Goal: Communication & Community: Answer question/provide support

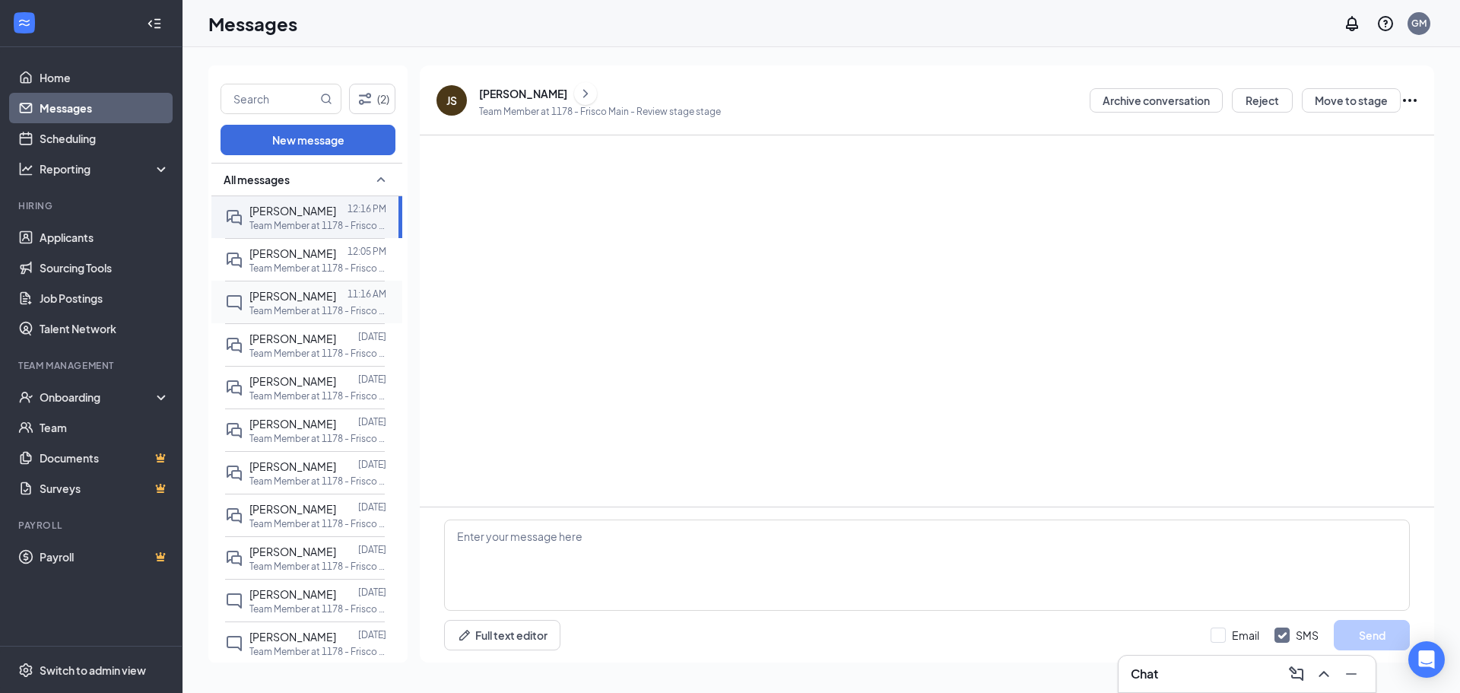
click at [297, 302] on span "[PERSON_NAME]" at bounding box center [292, 296] width 87 height 14
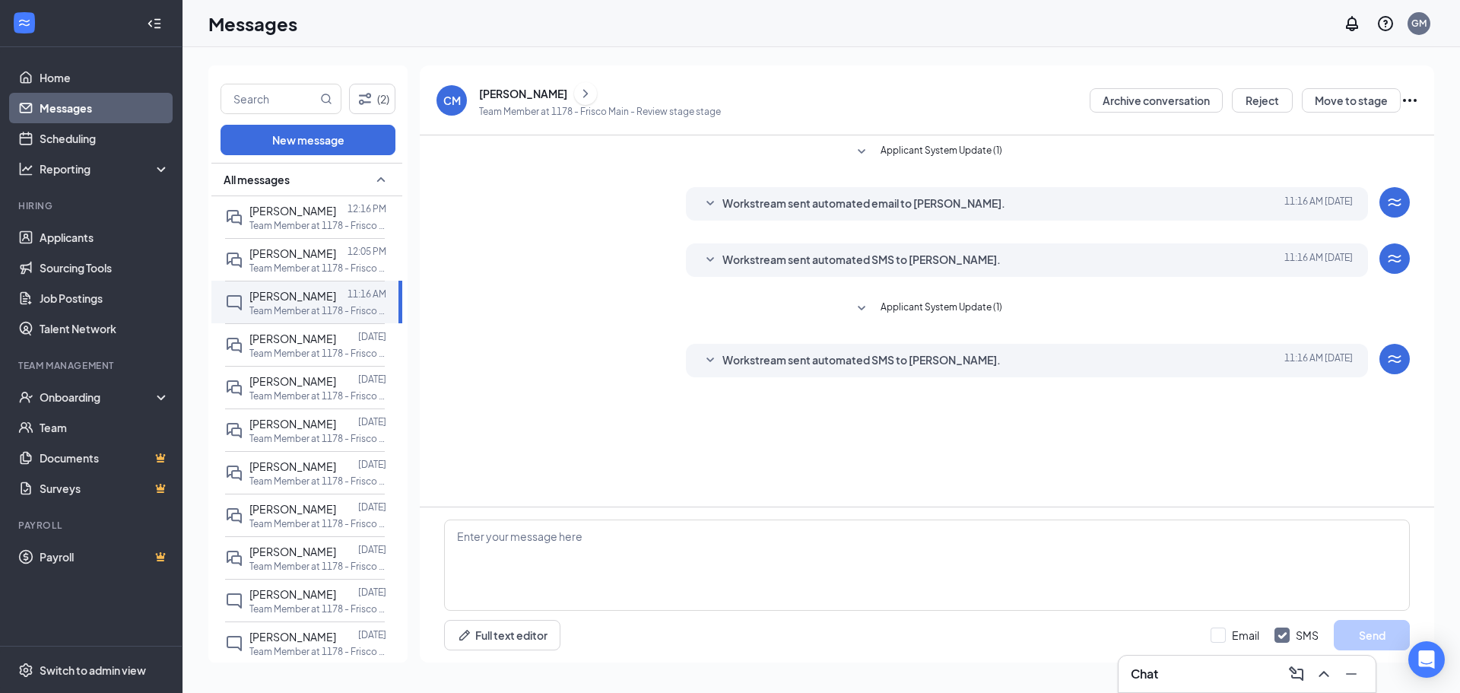
click at [729, 366] on span "Workstream sent automated SMS to [PERSON_NAME]." at bounding box center [861, 360] width 278 height 18
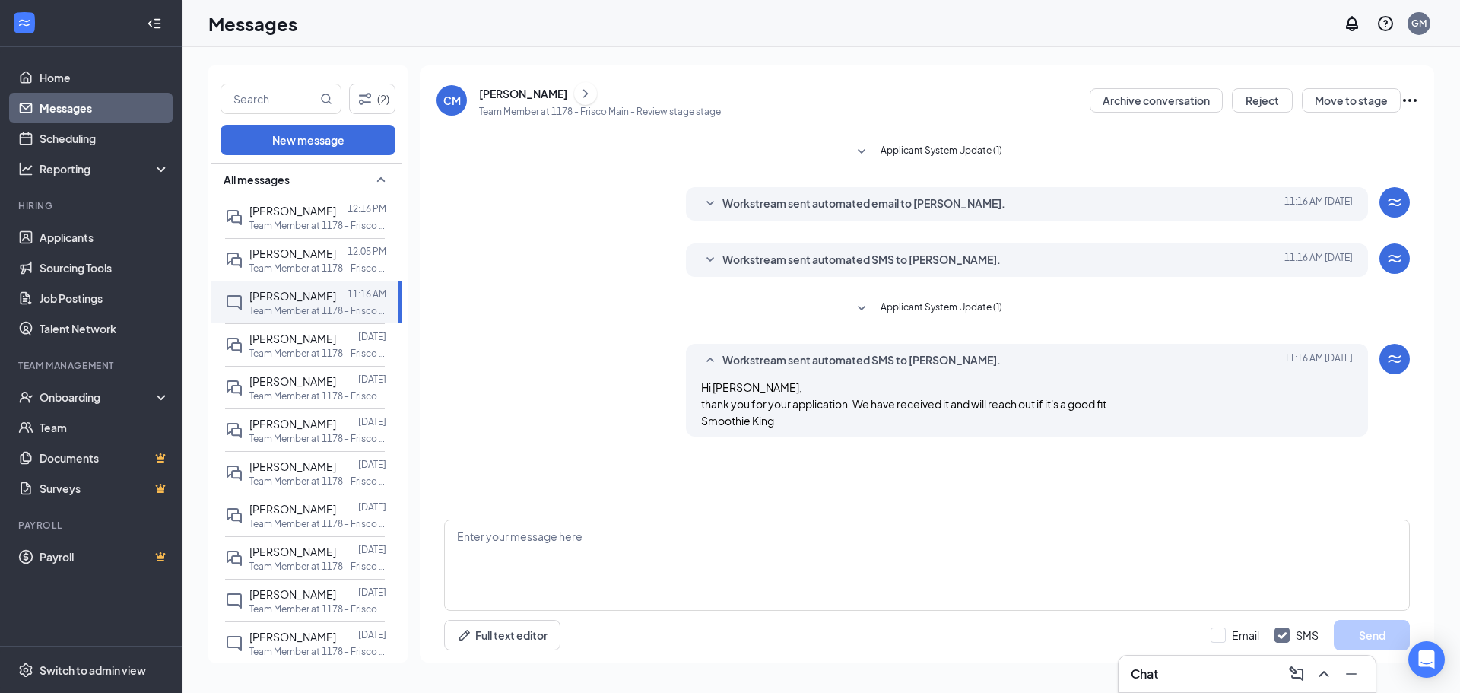
click at [583, 92] on icon "ChevronRight" at bounding box center [585, 93] width 15 height 18
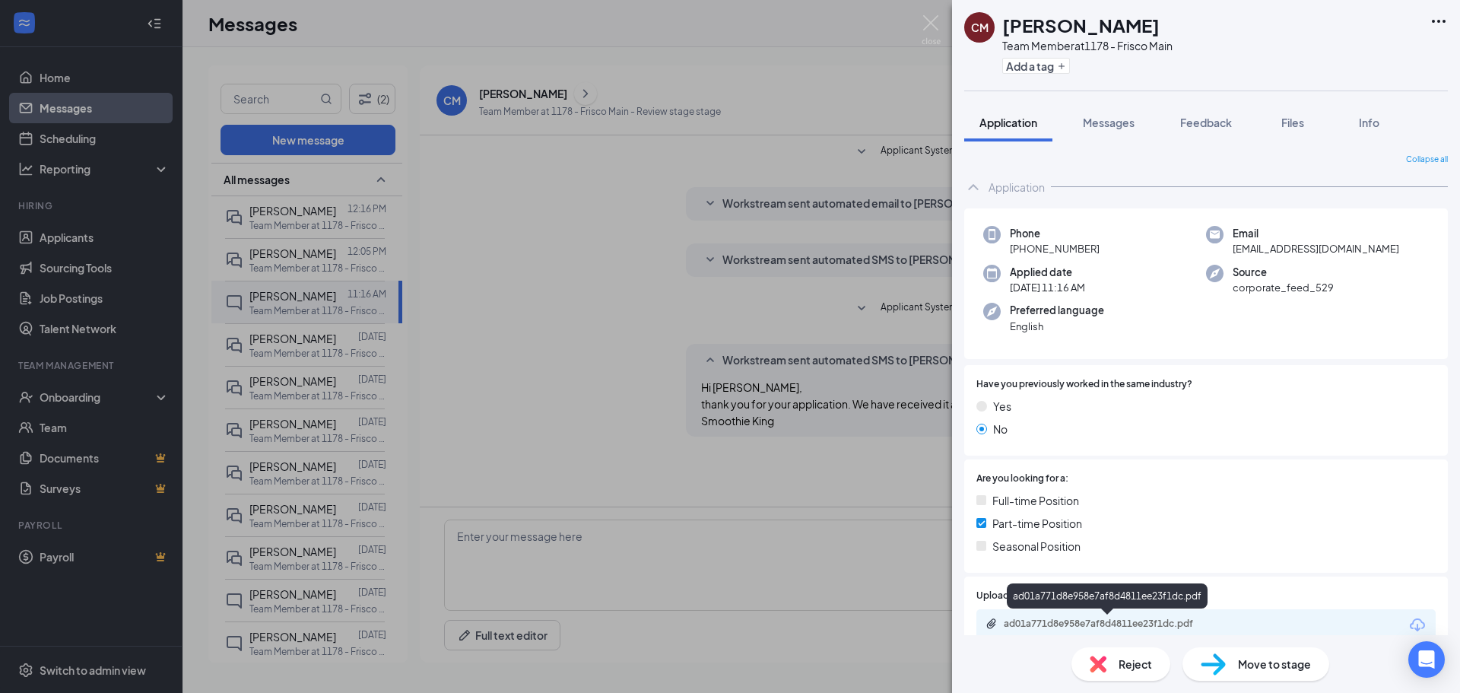
click at [1154, 624] on div "ad01a771d8e958e7af8d4811ee23f1dc.pdf" at bounding box center [1110, 623] width 213 height 12
click at [724, 487] on div "CM Cali McClendon Team Member at 1178 - Frisco Main Add a tag Application Messa…" at bounding box center [730, 346] width 1460 height 693
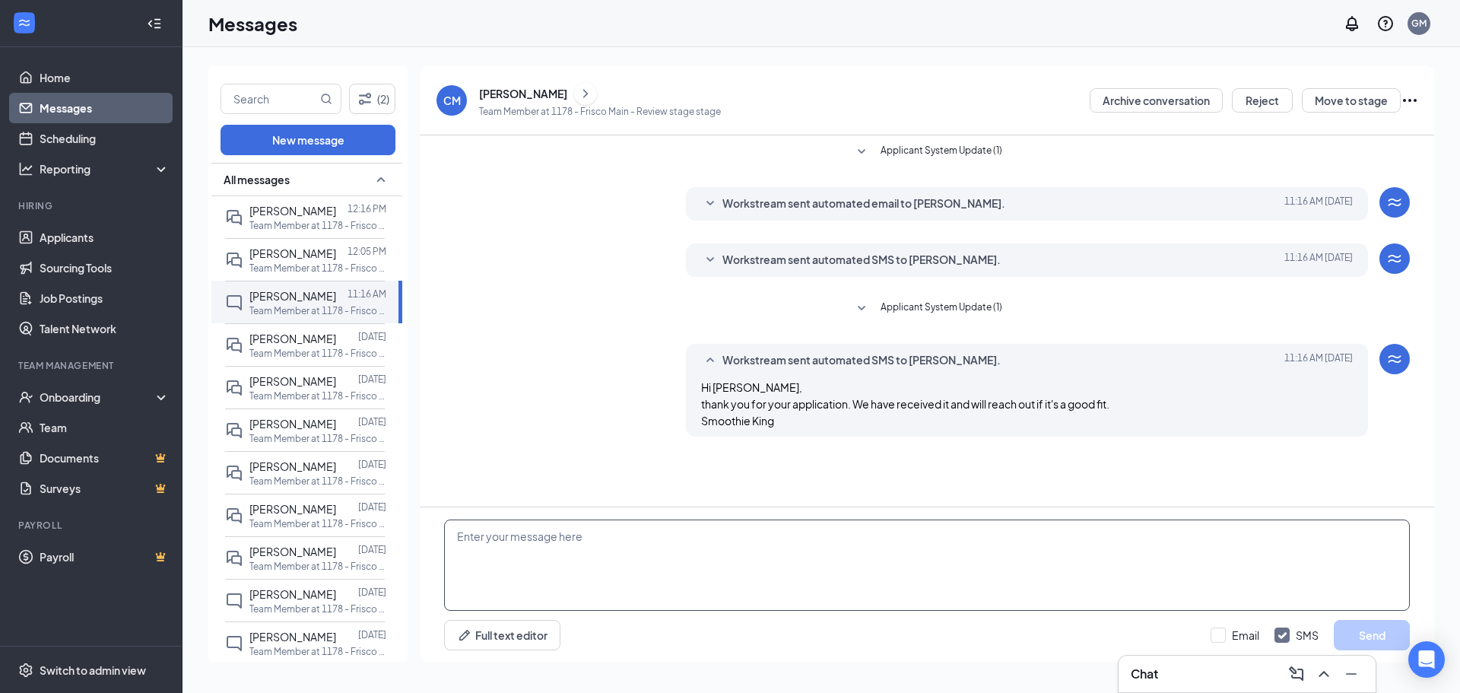
click at [684, 573] on textarea at bounding box center [927, 564] width 966 height 91
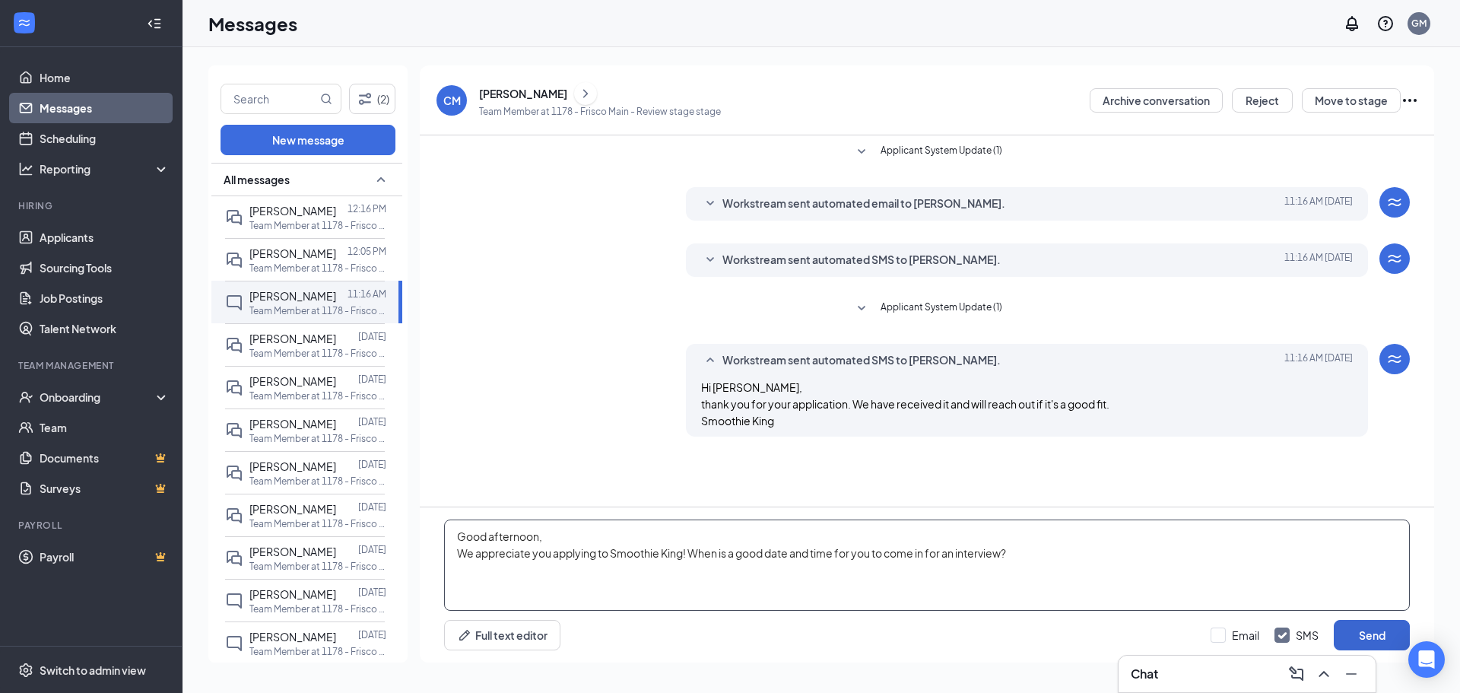
type textarea "Good afternoon, We appreciate you applying to Smoothie King! When is a good dat…"
click at [1375, 635] on button "Send" at bounding box center [1372, 635] width 76 height 30
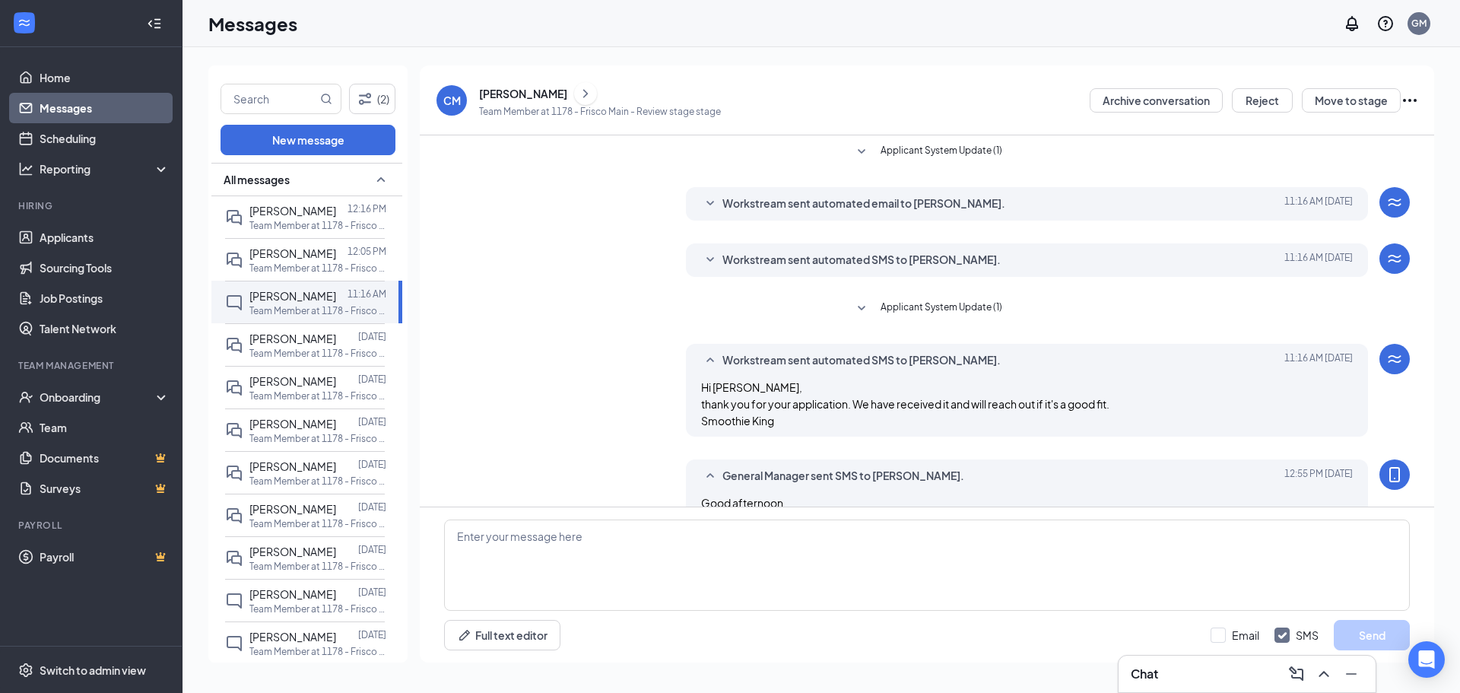
scroll to position [44, 0]
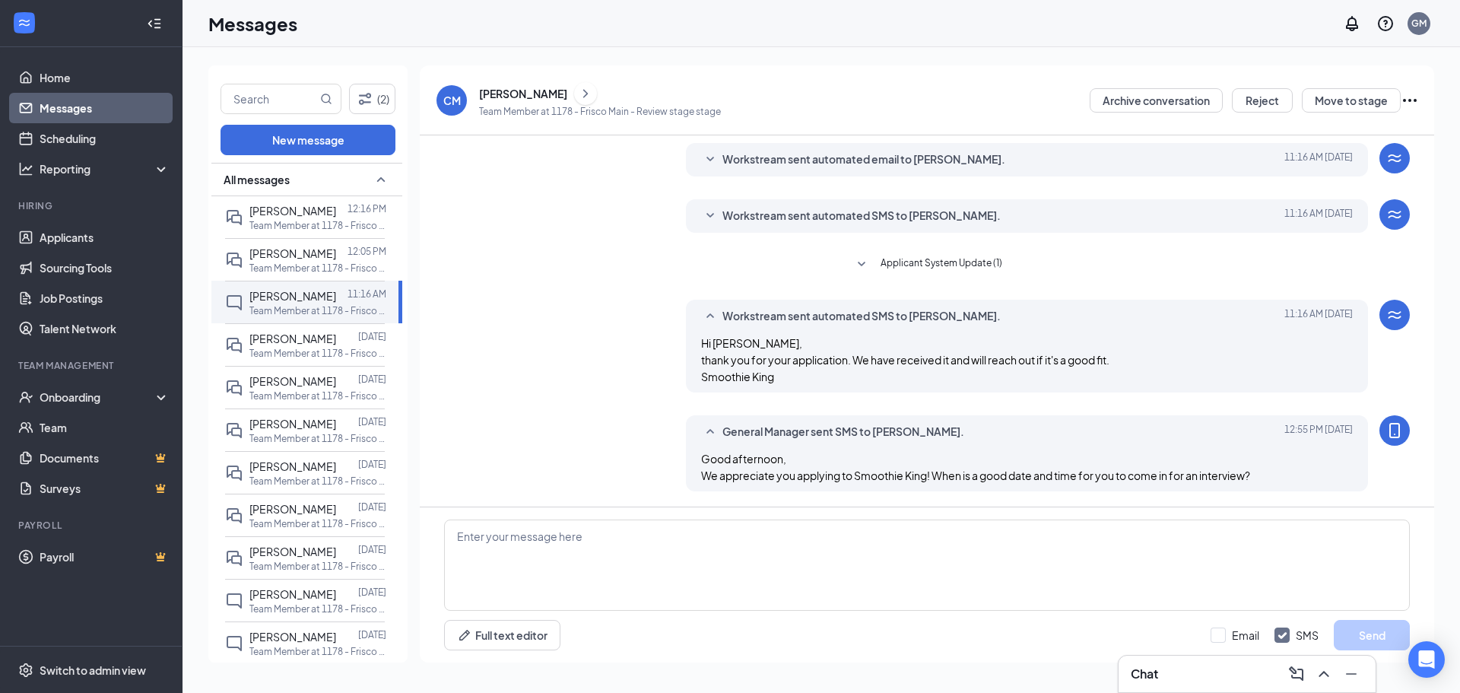
drag, startPoint x: 411, startPoint y: 13, endPoint x: 392, endPoint y: -36, distance: 53.2
click at [392, 0] on html "Home Messages Scheduling Reporting Hiring Applicants Sourcing Tools Job Posting…" at bounding box center [730, 346] width 1460 height 693
click at [402, 490] on div "All messages jayden savastano 12:16 PM Team Member at 1178 - Frisco Main Faith …" at bounding box center [307, 414] width 199 height 503
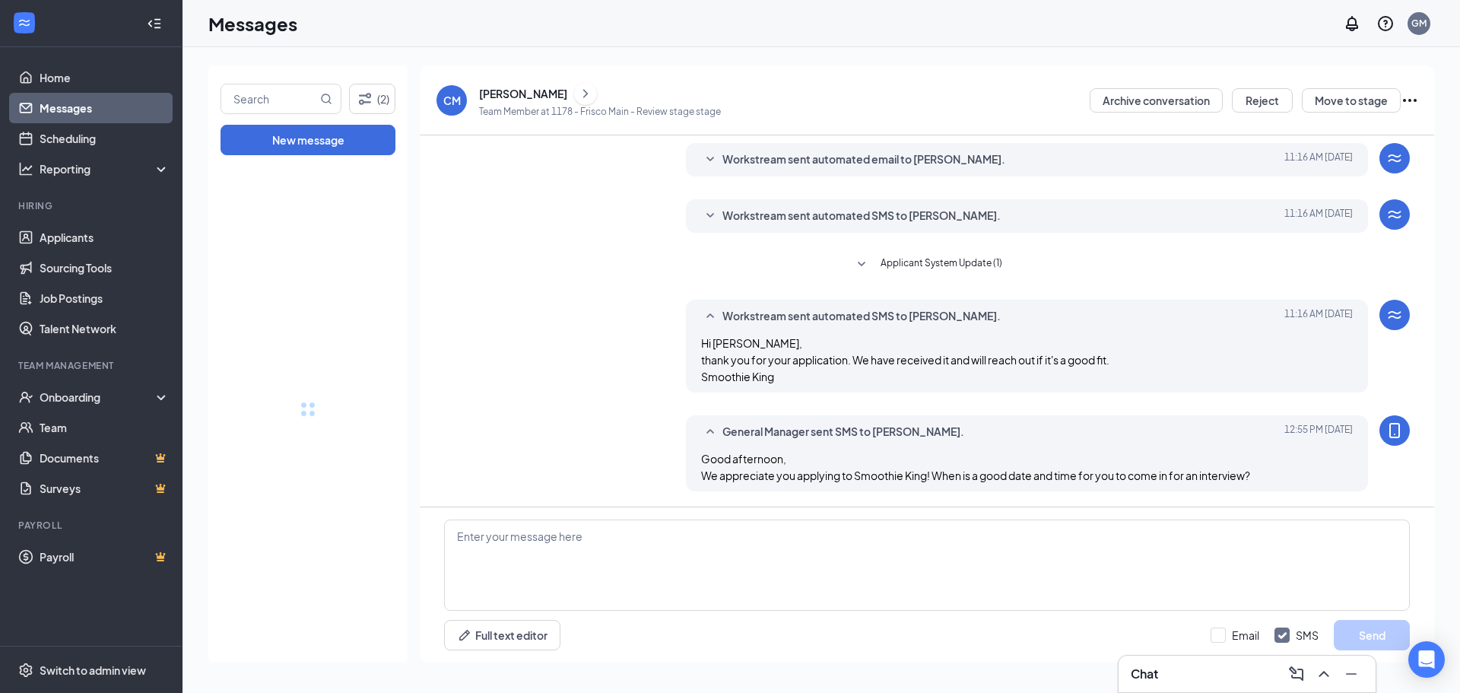
click at [296, 454] on div at bounding box center [307, 408] width 199 height 507
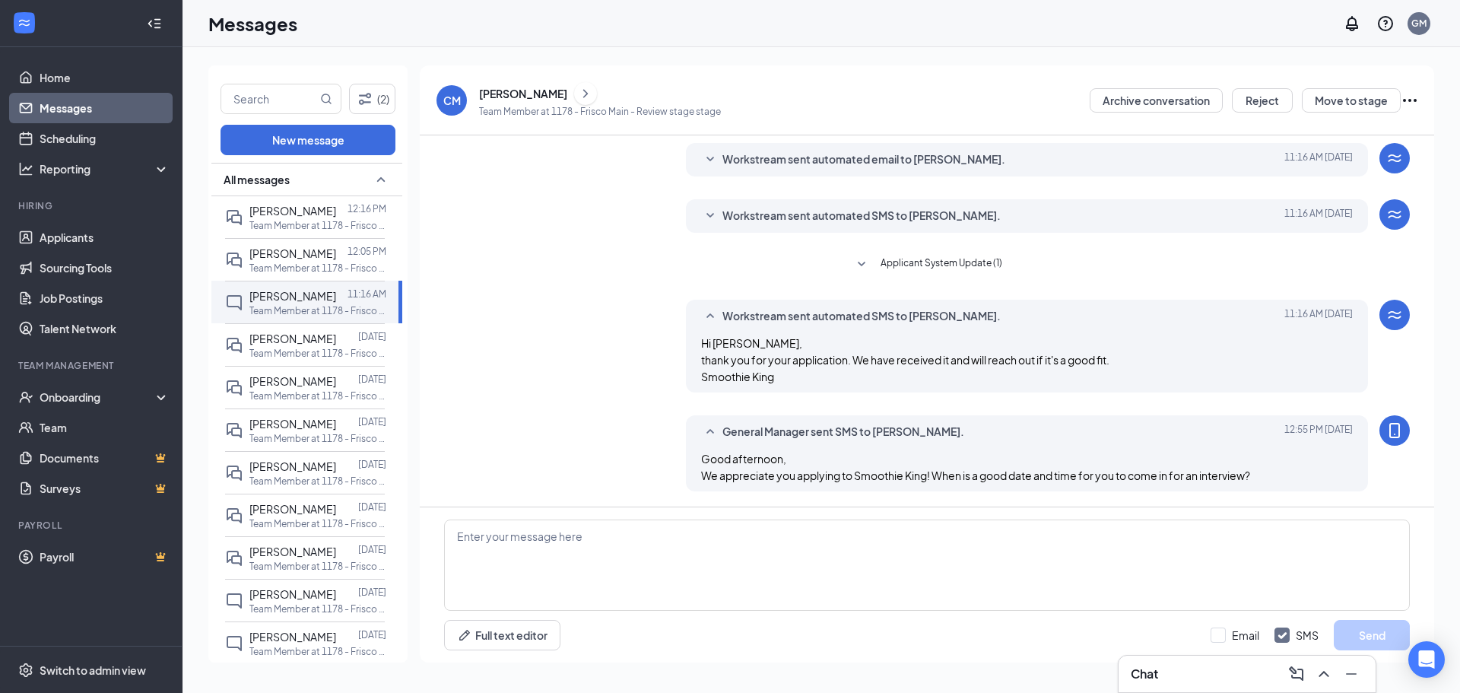
click at [402, 427] on div "All messages jayden savastano 12:16 PM Team Member at 1178 - Frisco Main Faith …" at bounding box center [307, 414] width 199 height 503
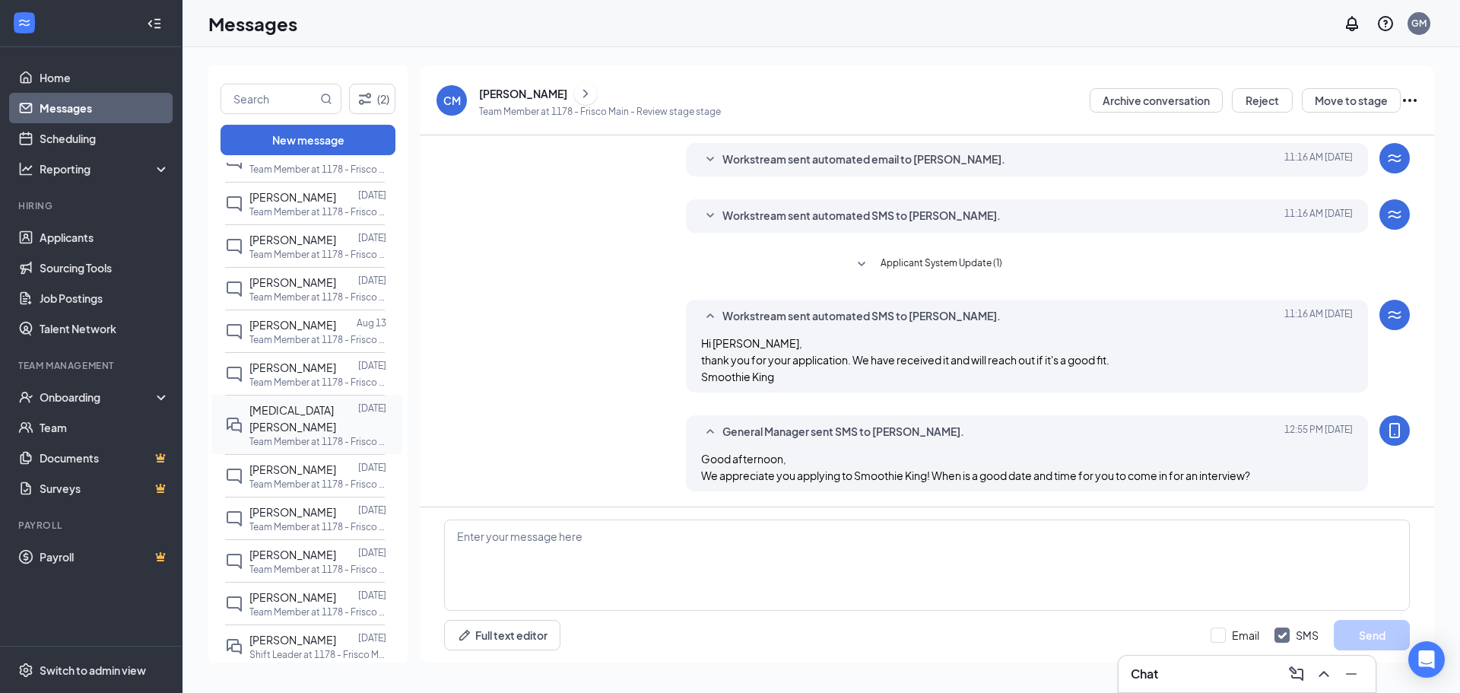
click at [319, 435] on p "Team Member at 1178 - Frisco Main" at bounding box center [317, 441] width 137 height 13
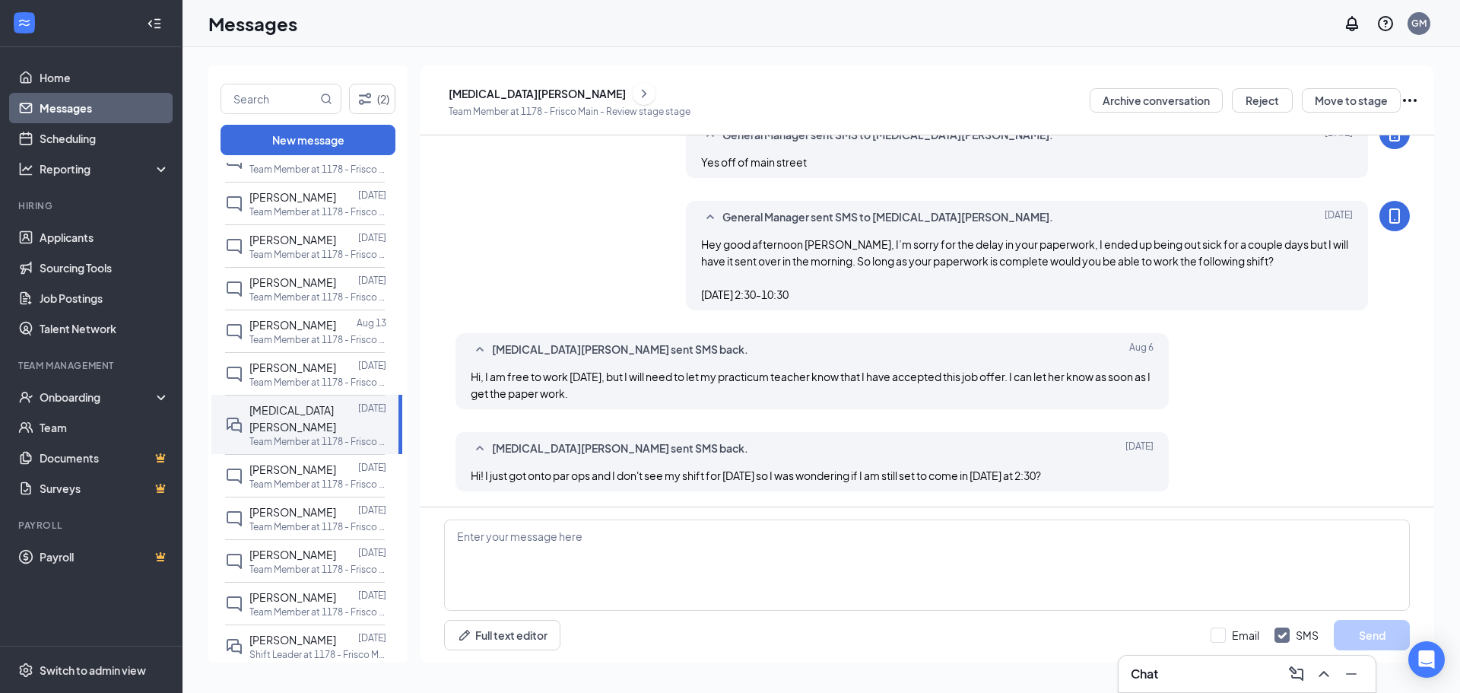
scroll to position [241, 0]
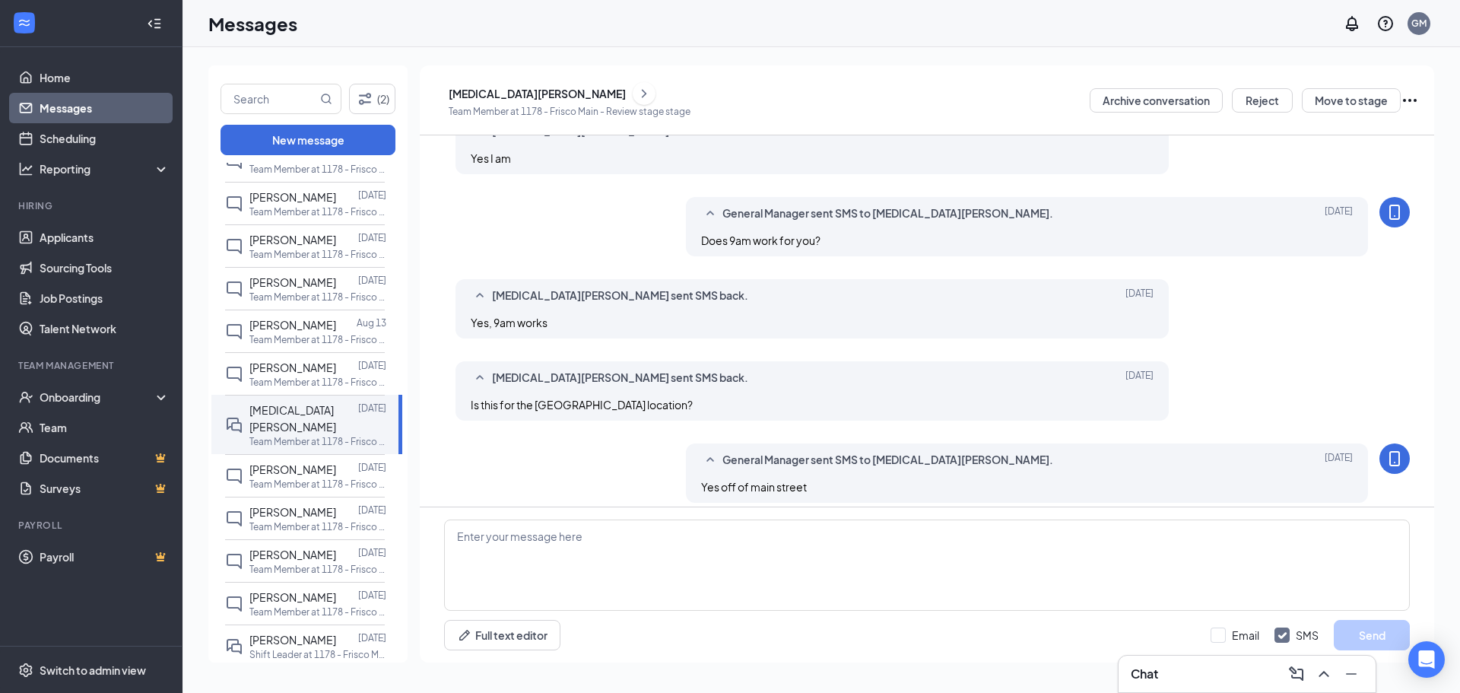
click at [633, 82] on button at bounding box center [644, 93] width 23 height 23
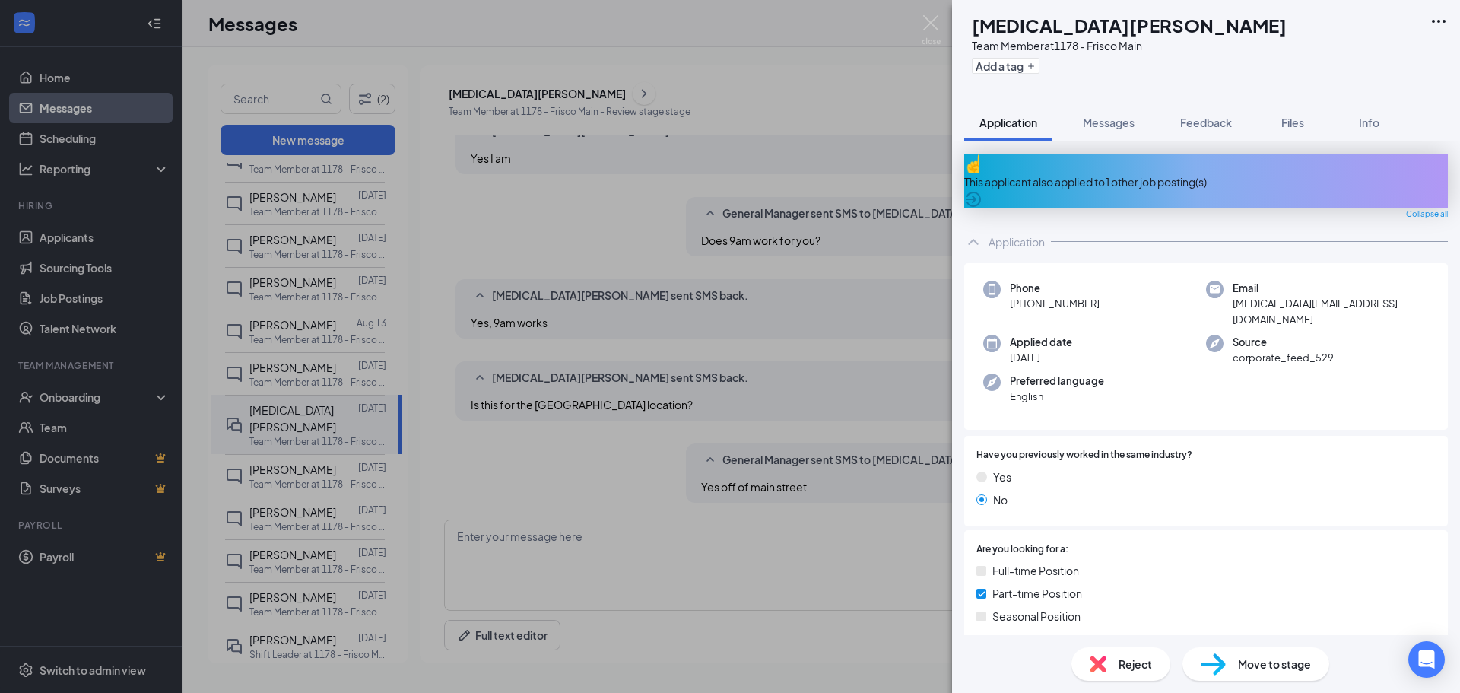
scroll to position [268, 0]
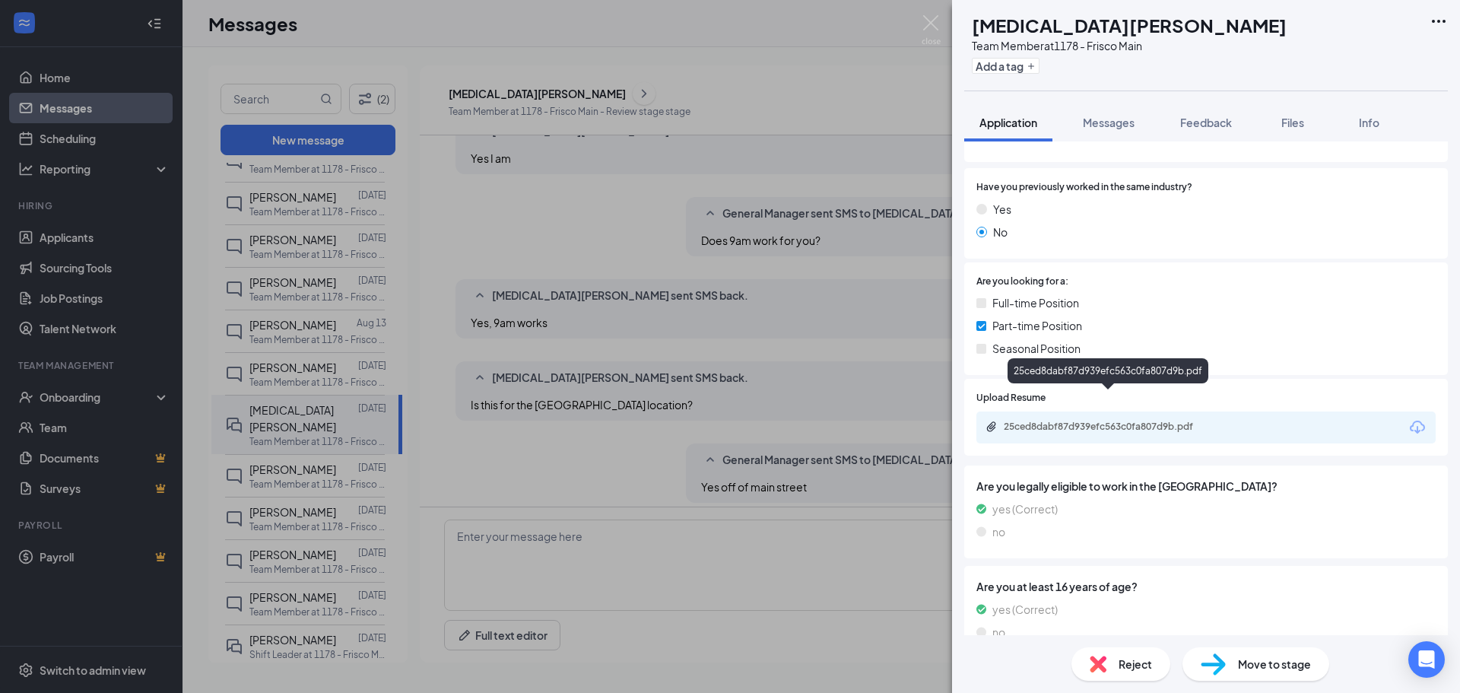
click at [1178, 421] on div "25ced8dabf87d939efc563c0fa807d9b.pdf" at bounding box center [1108, 428] width 246 height 14
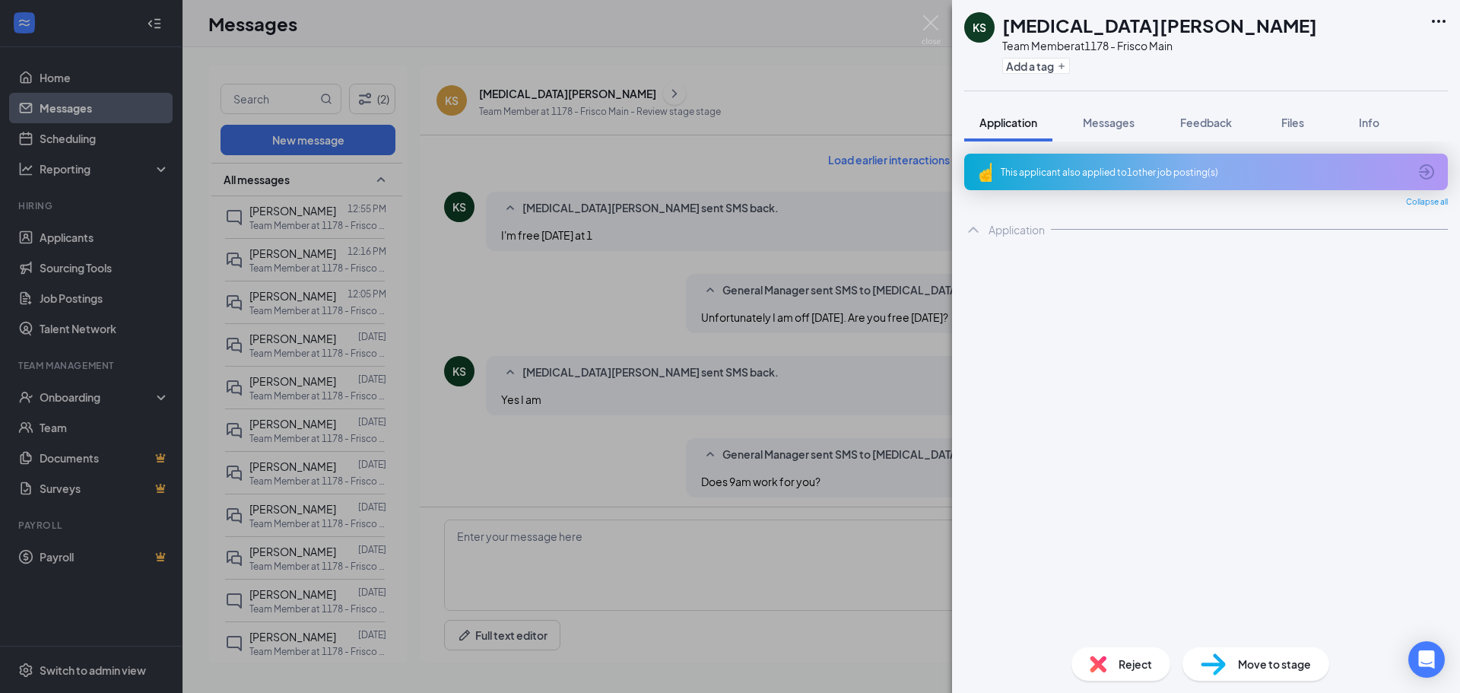
scroll to position [566, 0]
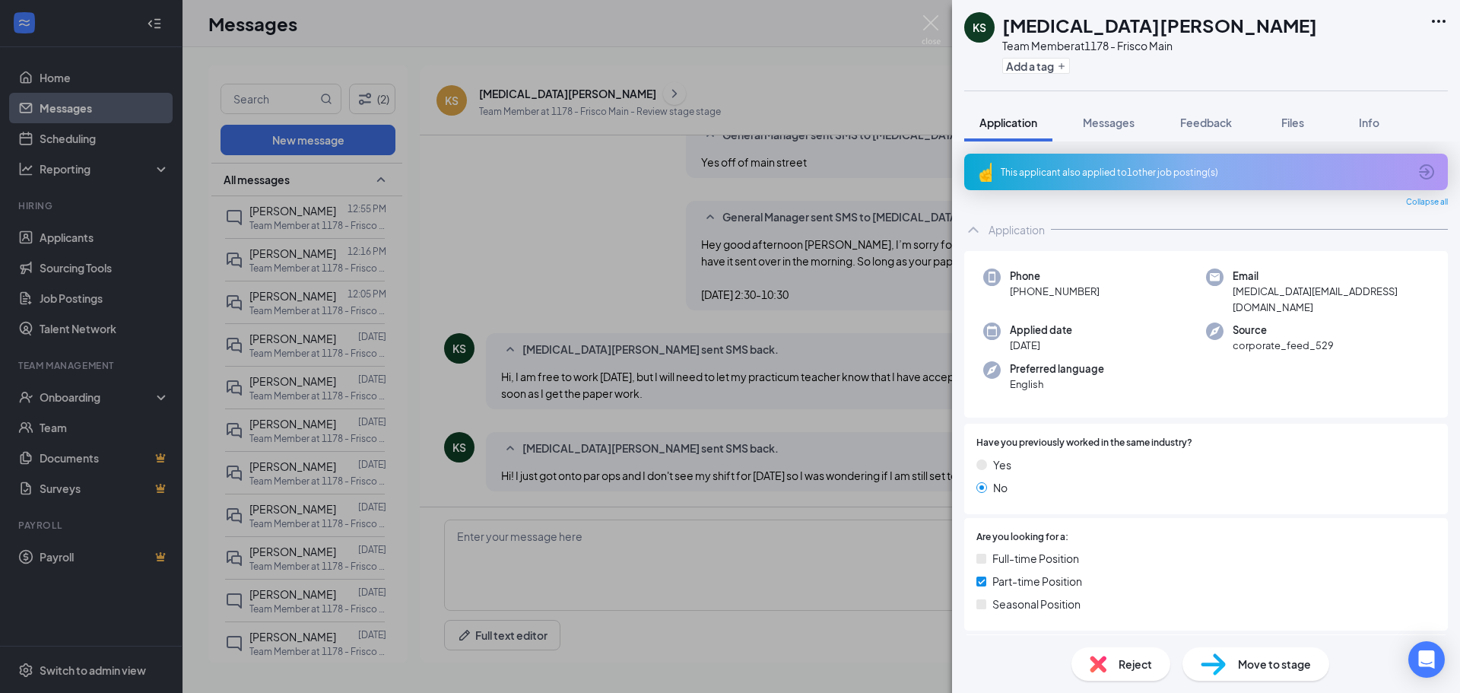
click at [429, 195] on div "KS [MEDICAL_DATA][PERSON_NAME] Team Member at 1178 - Frisco Main Add a tag Appl…" at bounding box center [730, 346] width 1460 height 693
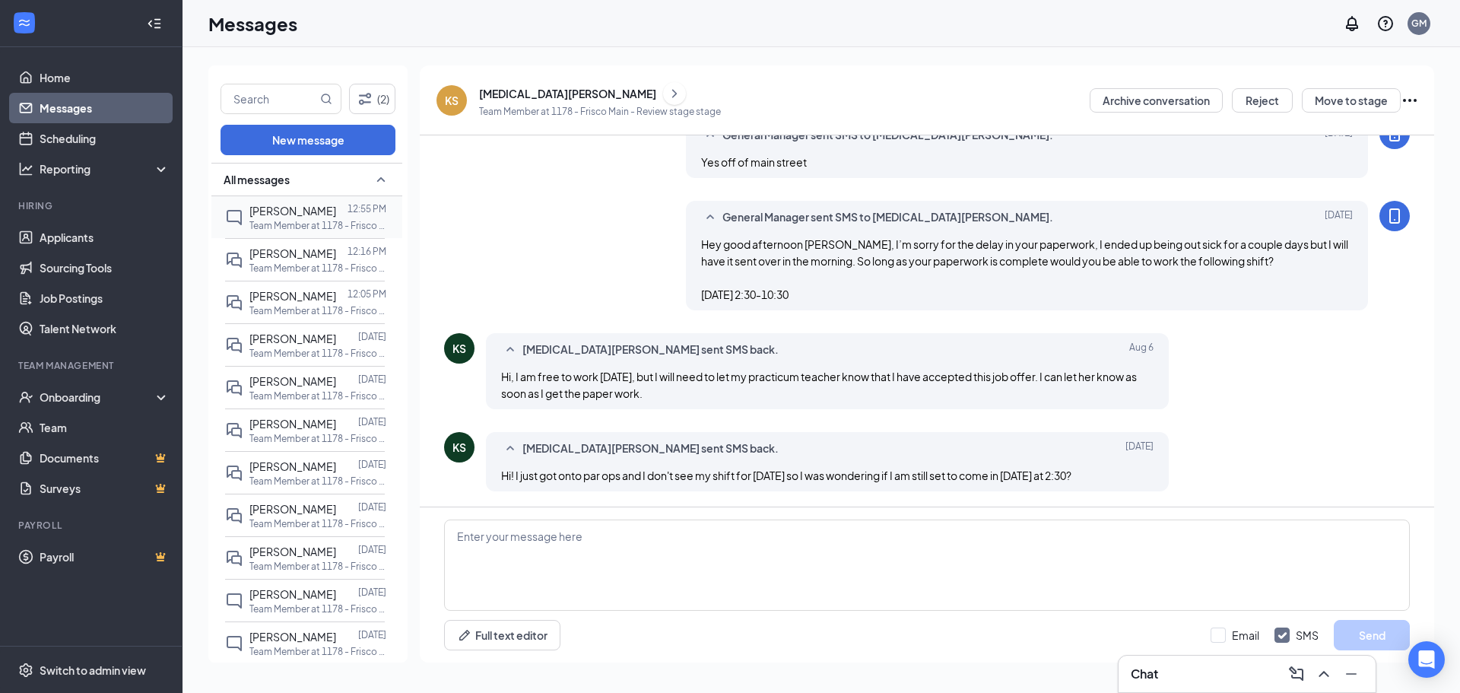
click at [309, 211] on span "[PERSON_NAME]" at bounding box center [292, 211] width 87 height 14
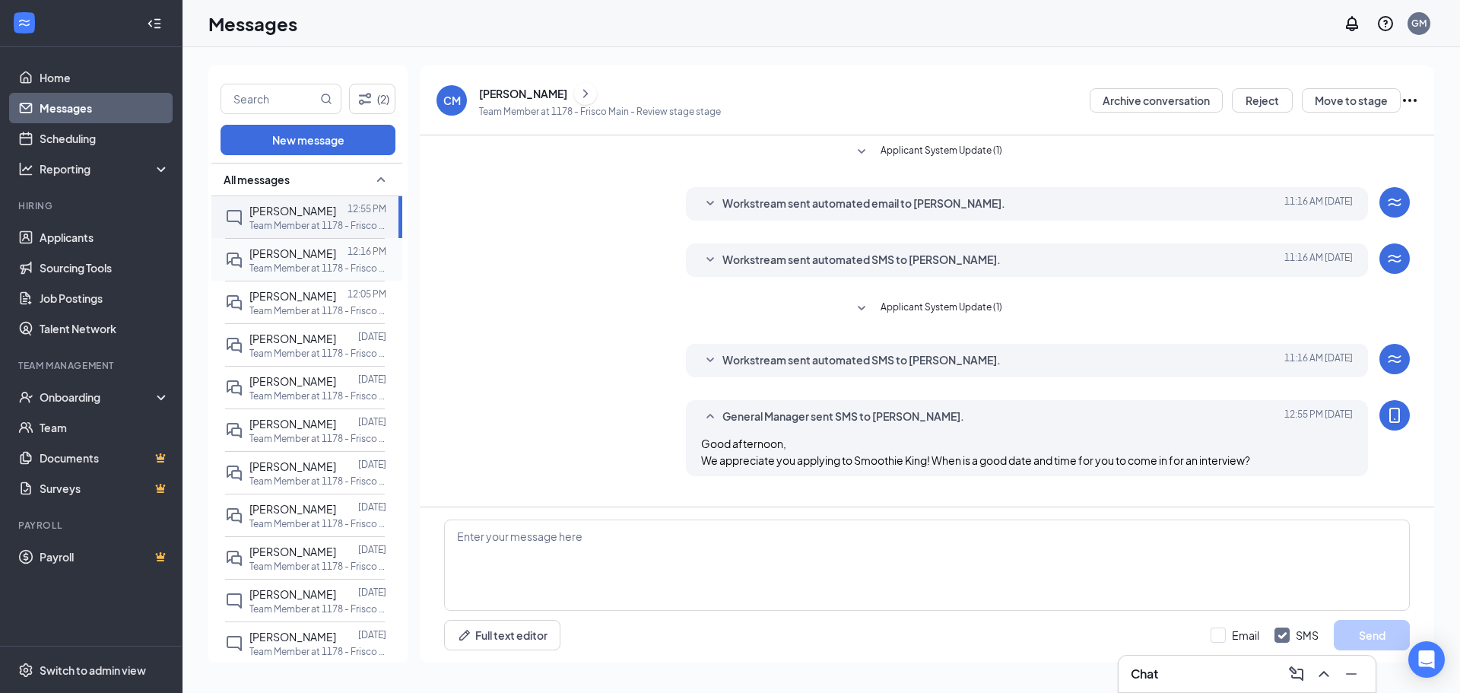
click at [316, 258] on span "[PERSON_NAME]" at bounding box center [292, 253] width 87 height 14
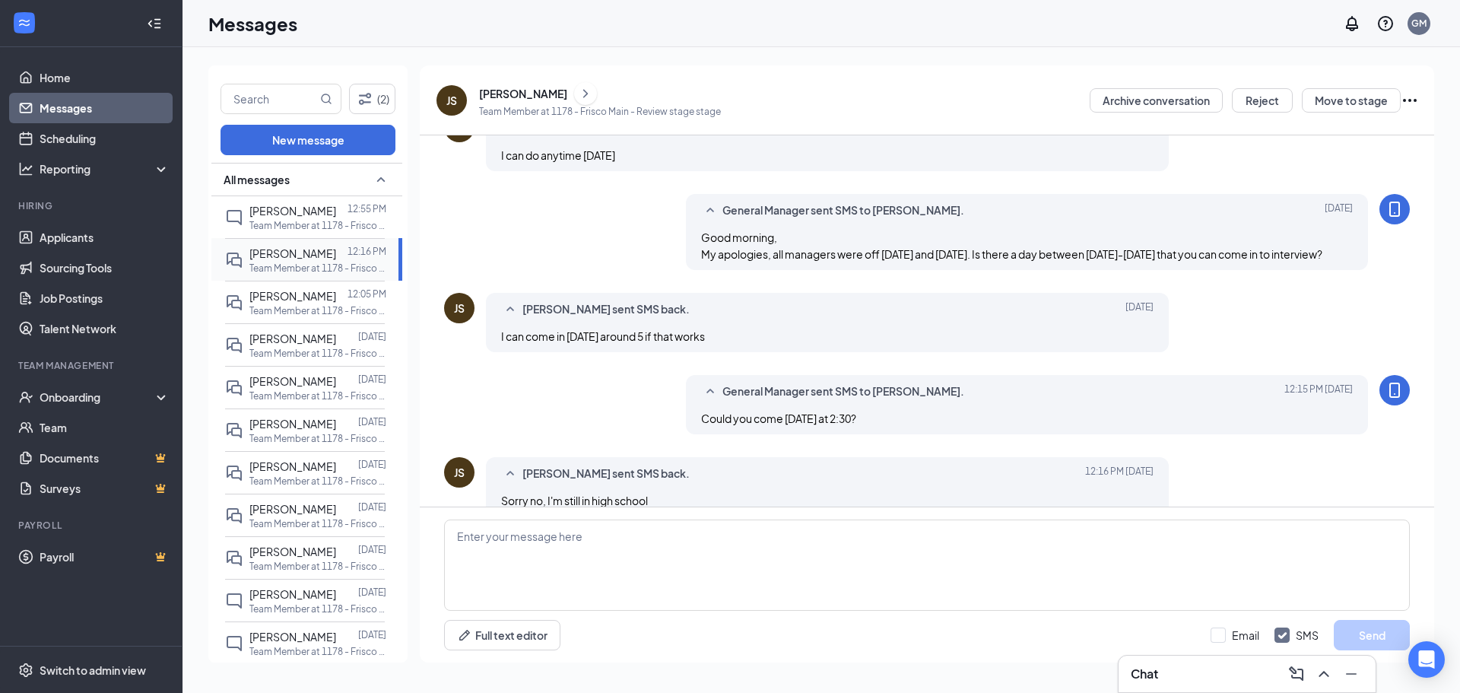
scroll to position [497, 0]
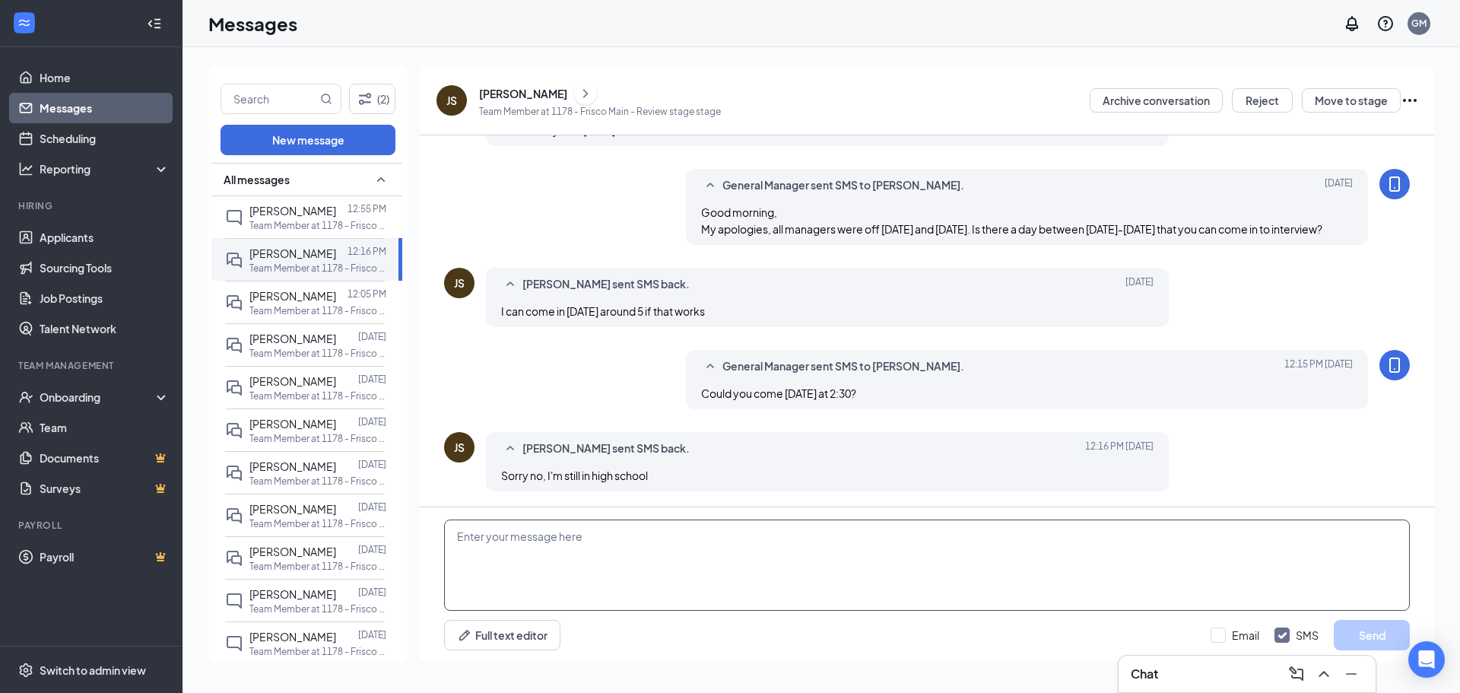
click at [802, 553] on textarea at bounding box center [927, 564] width 966 height 91
type textarea "o"
type textarea "Ok 5pm is doable."
click at [1360, 636] on button "Send" at bounding box center [1372, 635] width 76 height 30
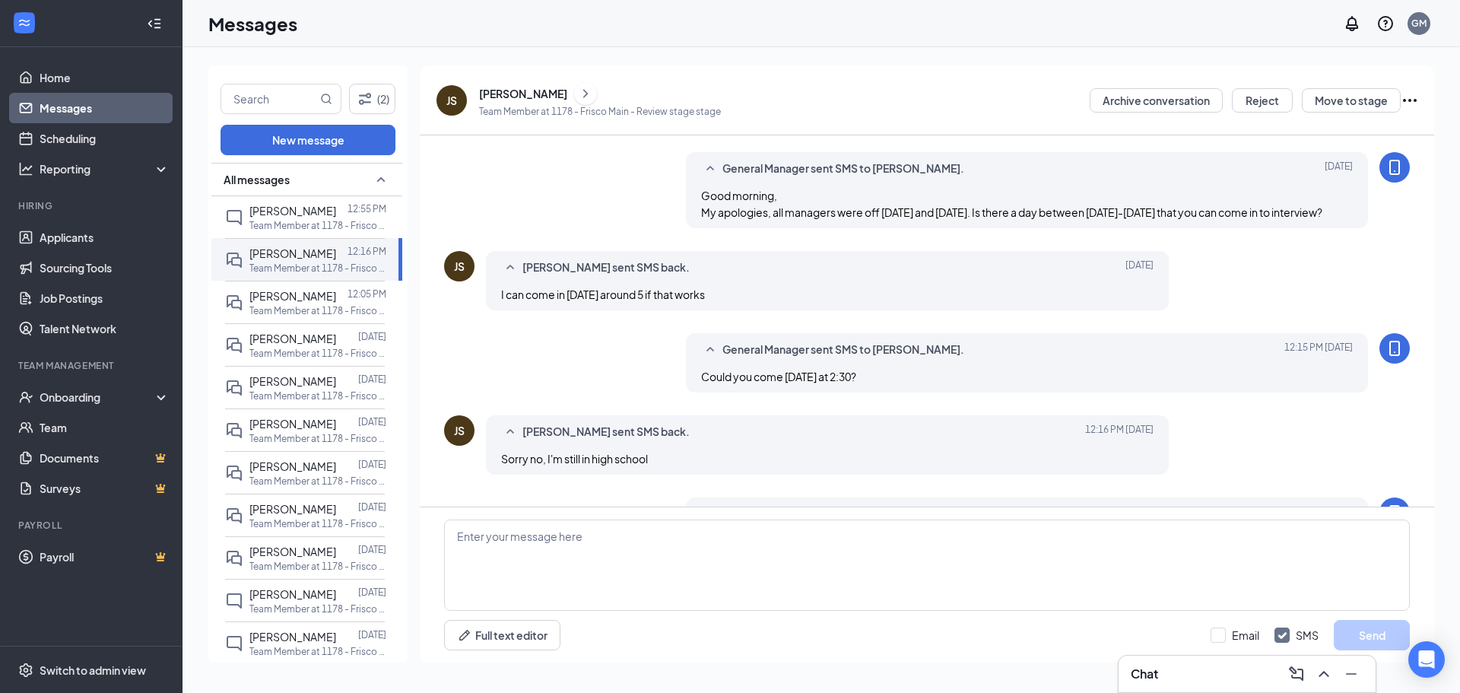
scroll to position [579, 0]
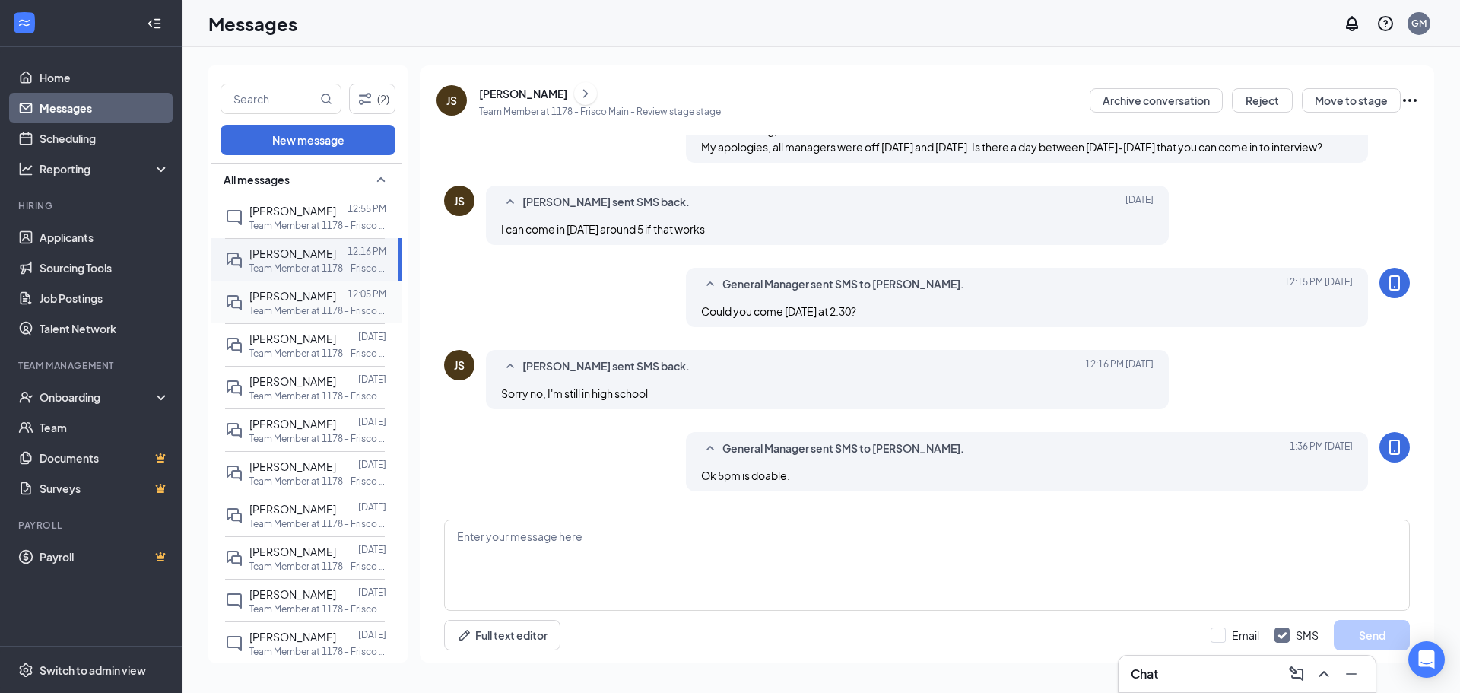
click at [336, 300] on div at bounding box center [341, 295] width 11 height 17
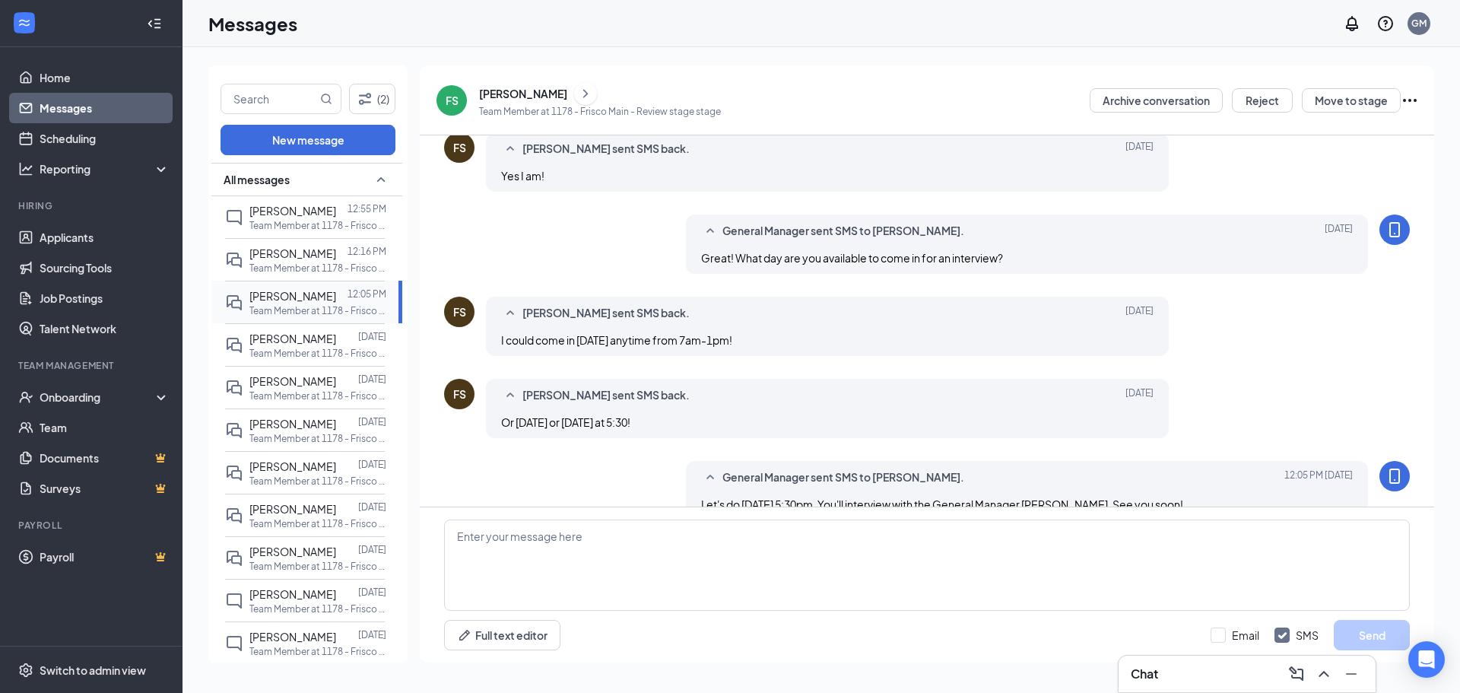
scroll to position [400, 0]
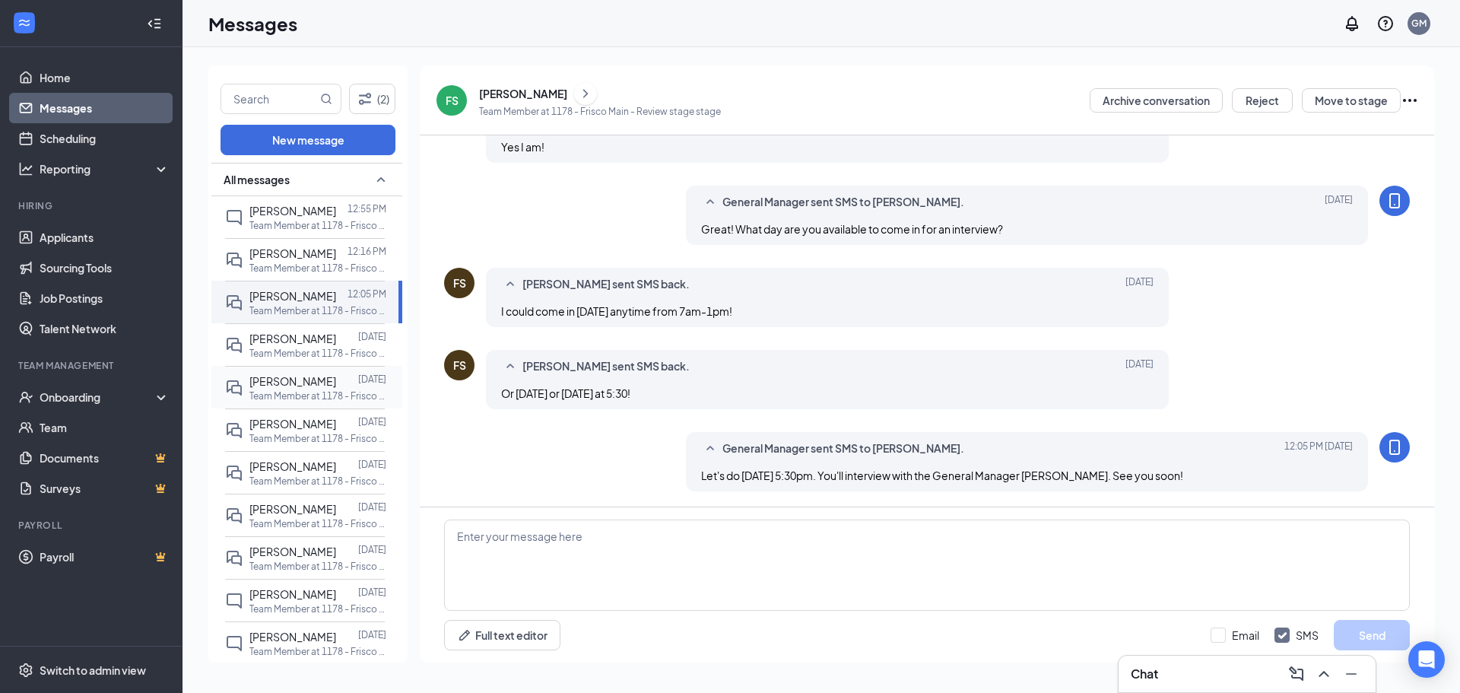
click at [333, 386] on span "[PERSON_NAME]" at bounding box center [292, 381] width 87 height 14
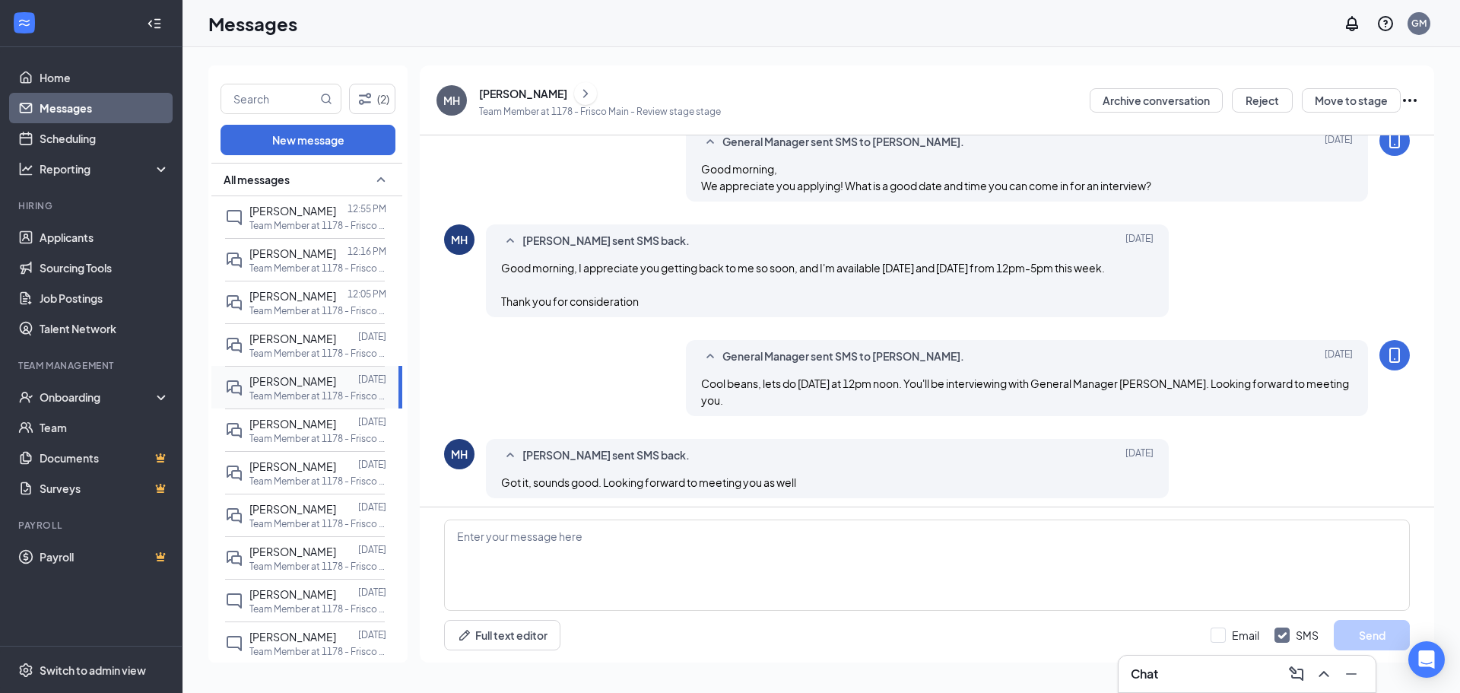
scroll to position [237, 0]
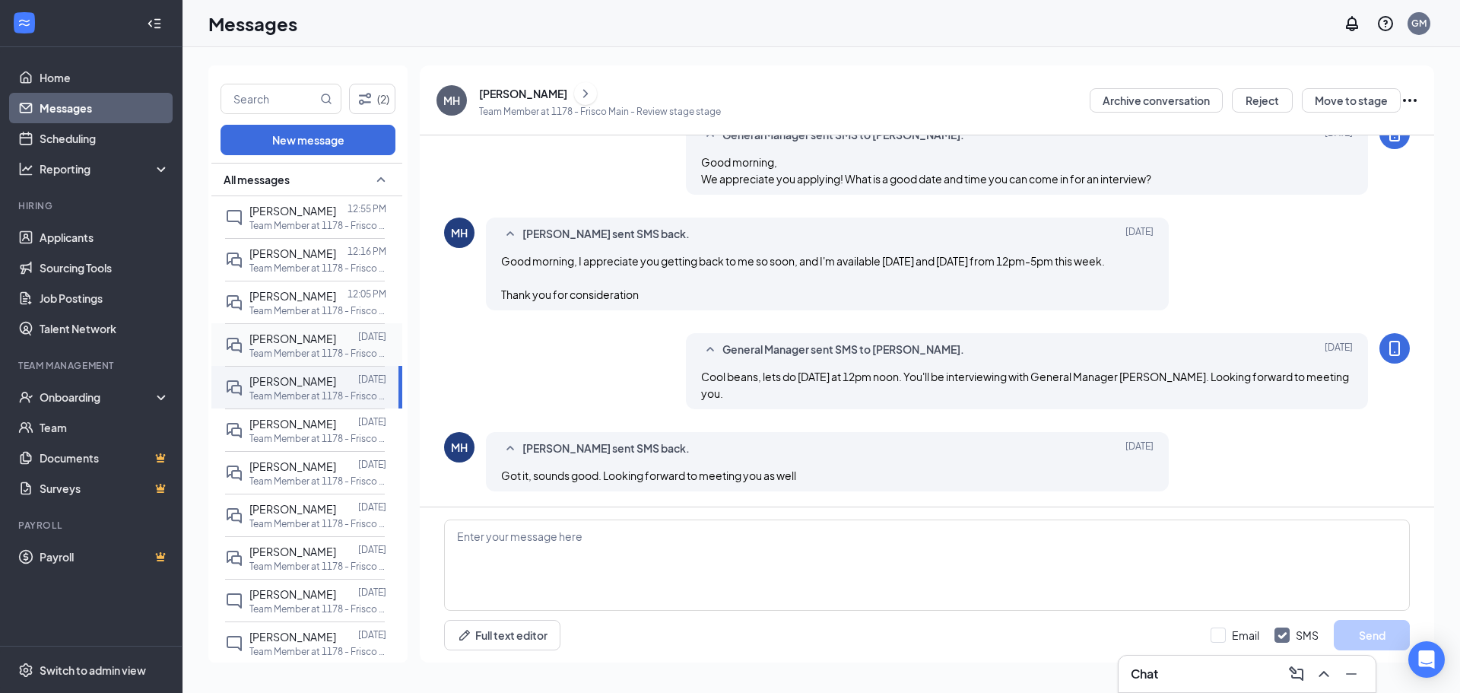
click at [322, 347] on p "Team Member at 1178 - Frisco Main" at bounding box center [317, 353] width 137 height 13
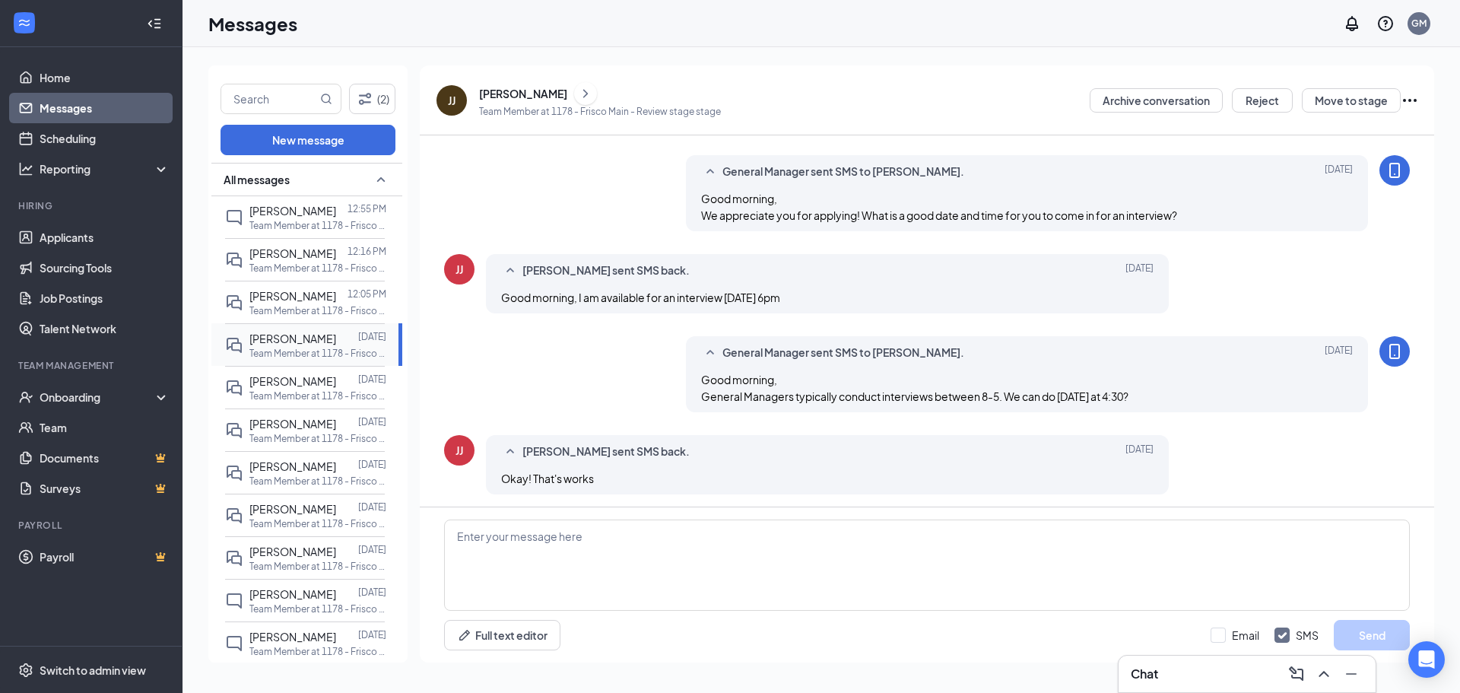
scroll to position [248, 0]
click at [468, 542] on textarea at bounding box center [927, 564] width 966 height 91
type textarea "s"
type textarea "See you then!"
click at [1369, 642] on button "Send" at bounding box center [1372, 635] width 76 height 30
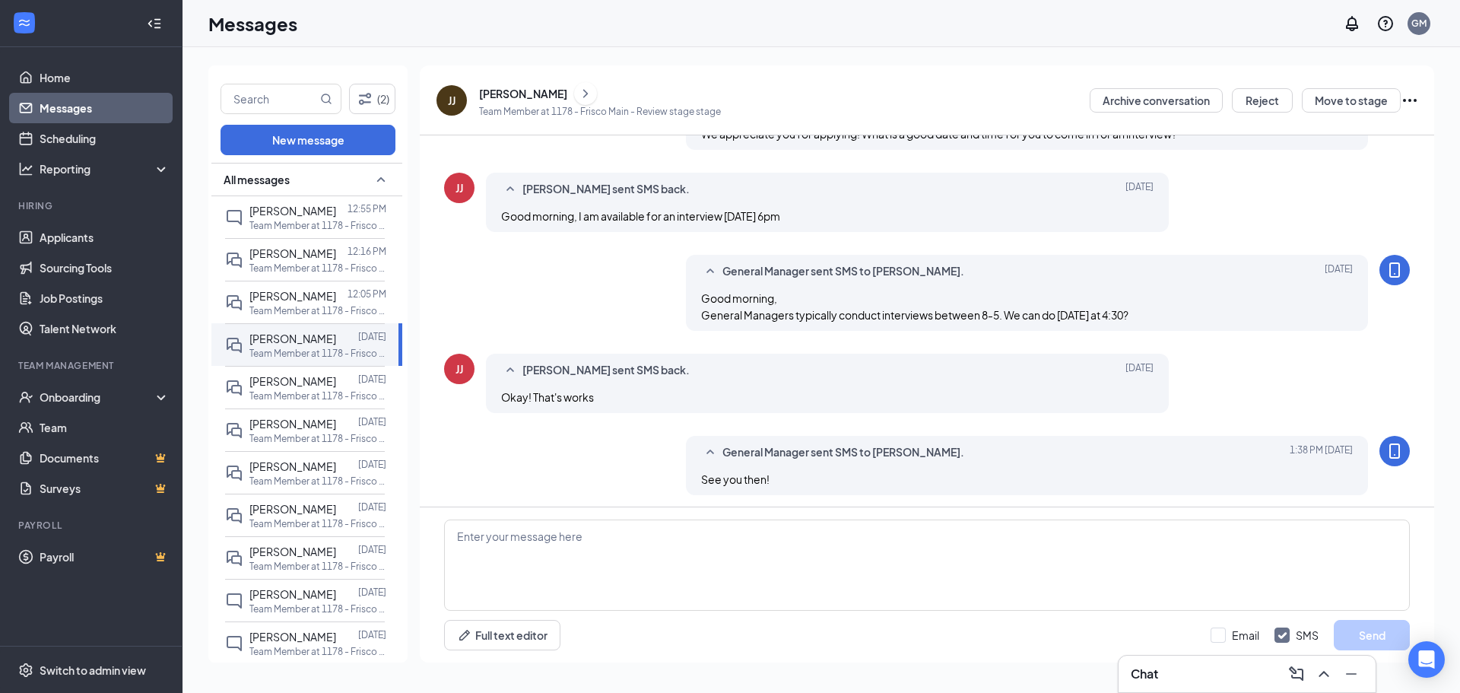
scroll to position [330, 0]
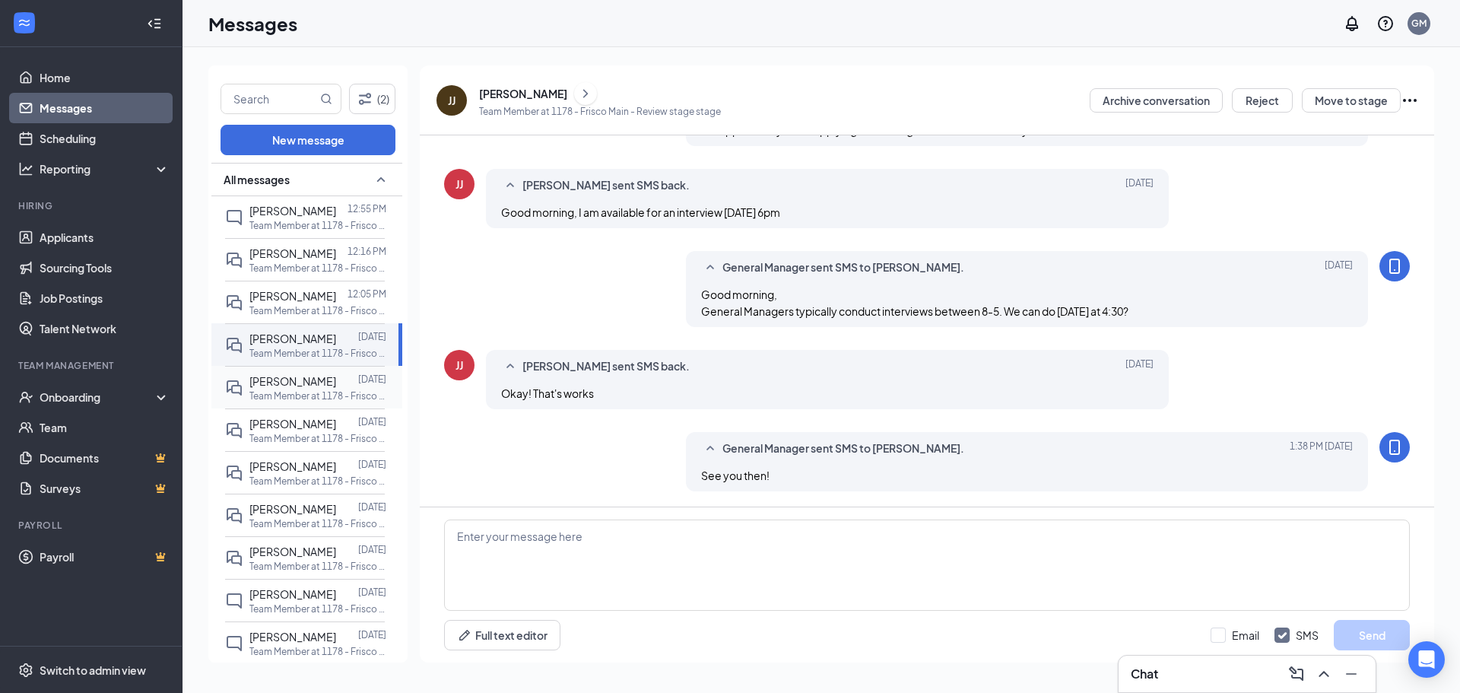
click at [344, 384] on div at bounding box center [347, 381] width 22 height 17
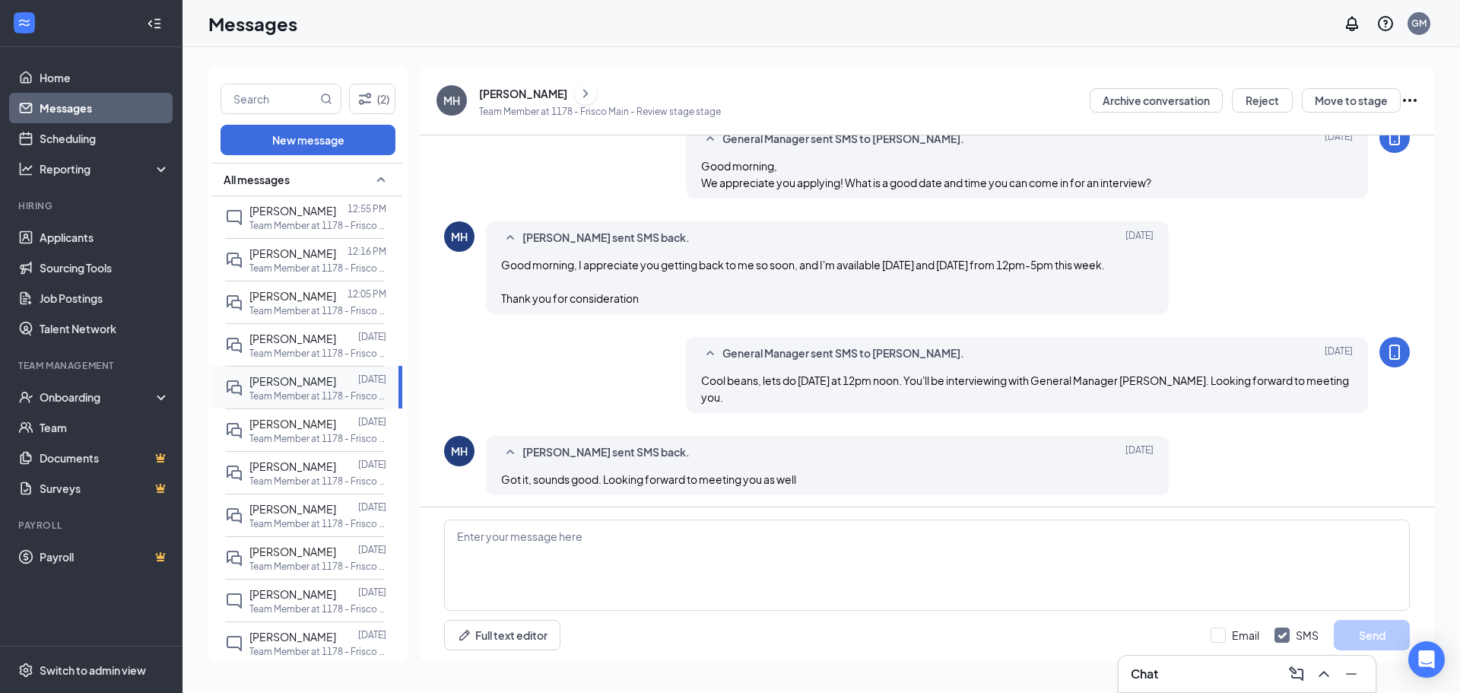
scroll to position [237, 0]
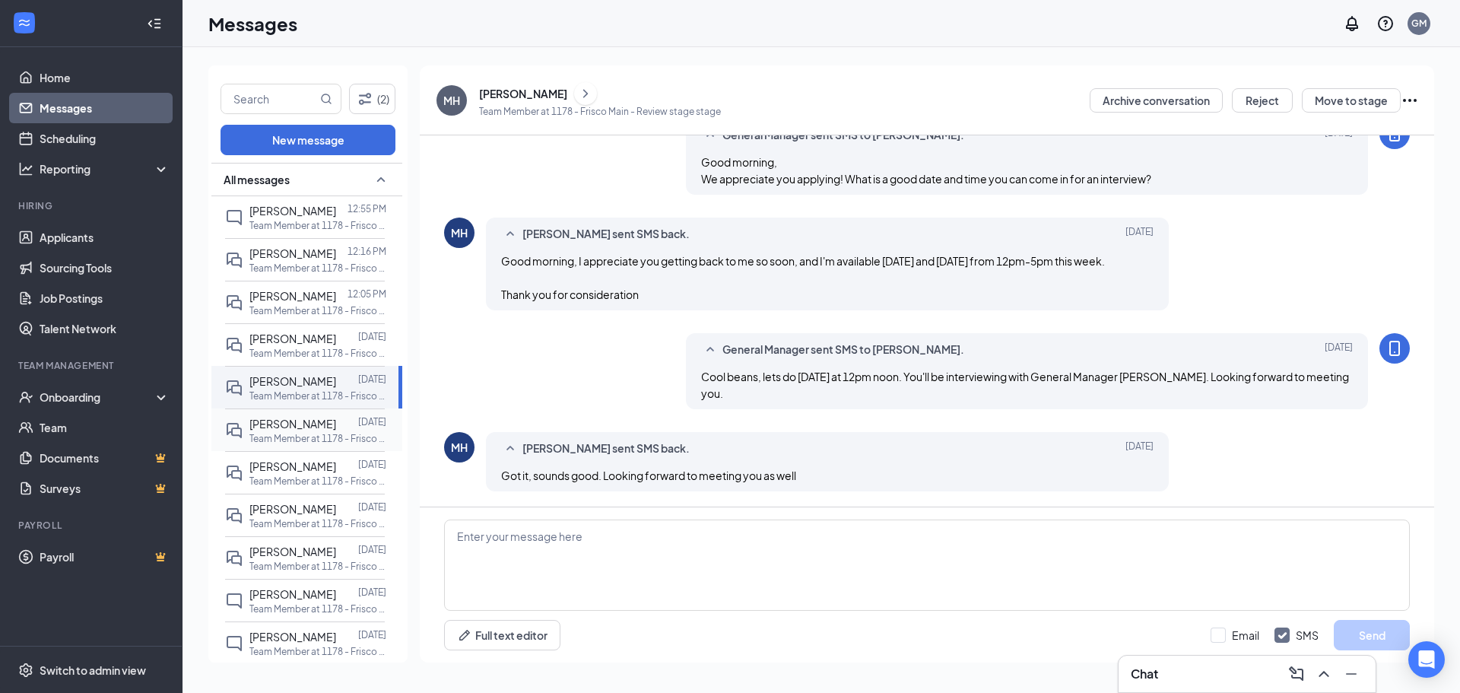
click at [346, 434] on p "Team Member at 1178 - Frisco Main" at bounding box center [317, 438] width 137 height 13
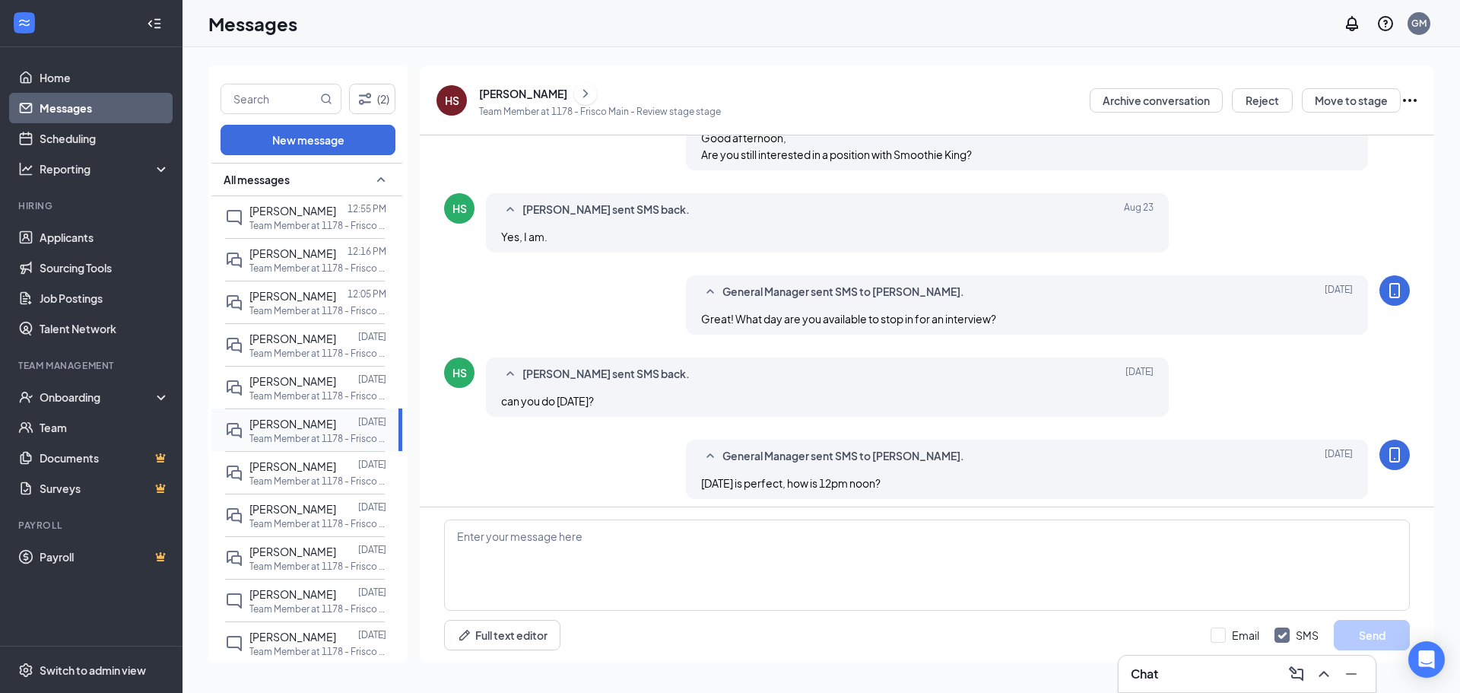
scroll to position [269, 0]
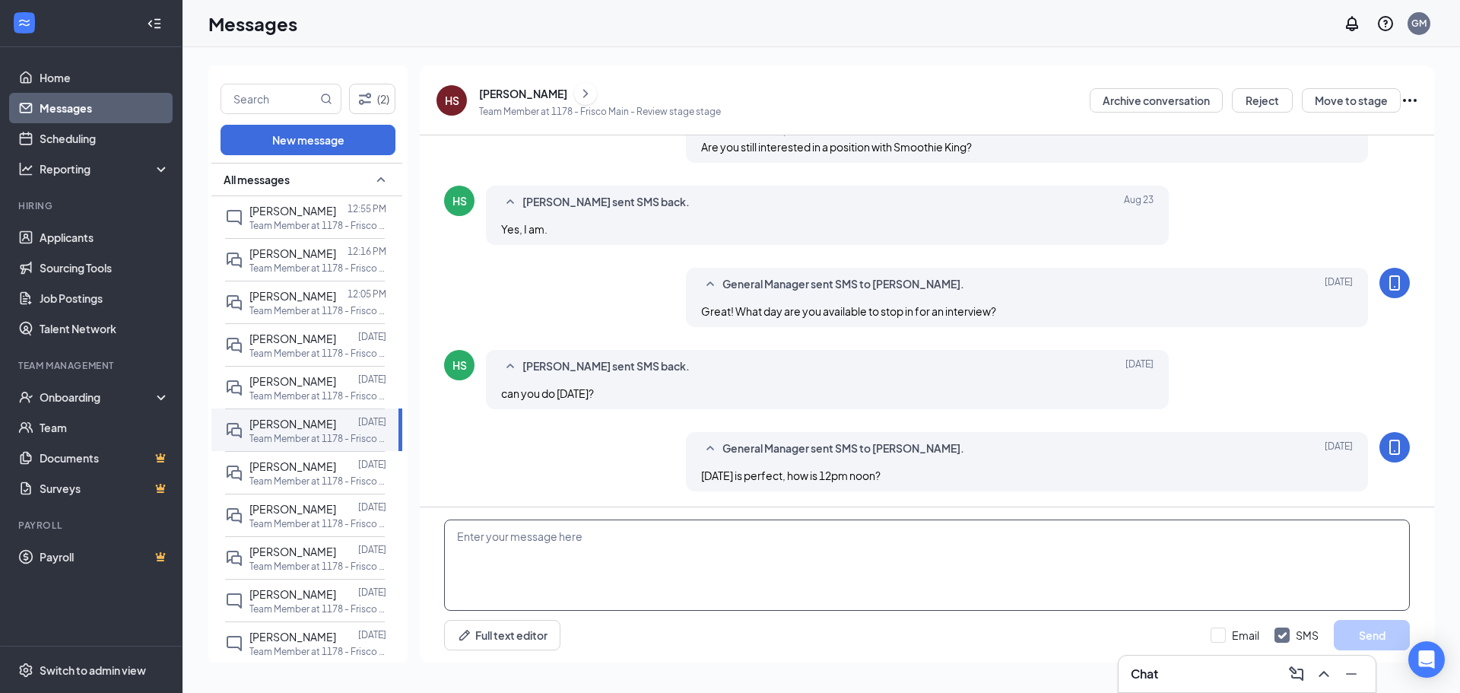
click at [1055, 592] on textarea at bounding box center [927, 564] width 966 height 91
type textarea "Is [DATE] at noon ok?"
click at [1356, 637] on button "Send" at bounding box center [1372, 635] width 76 height 30
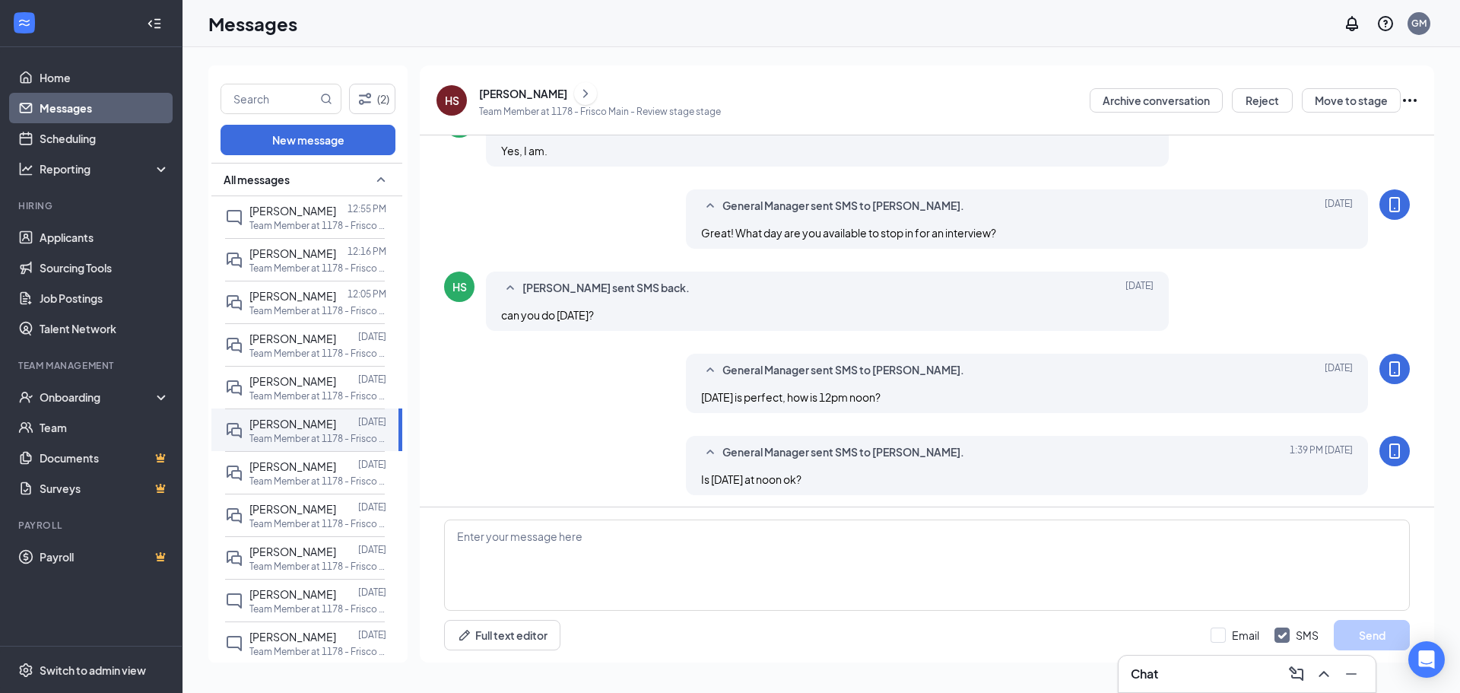
scroll to position [351, 0]
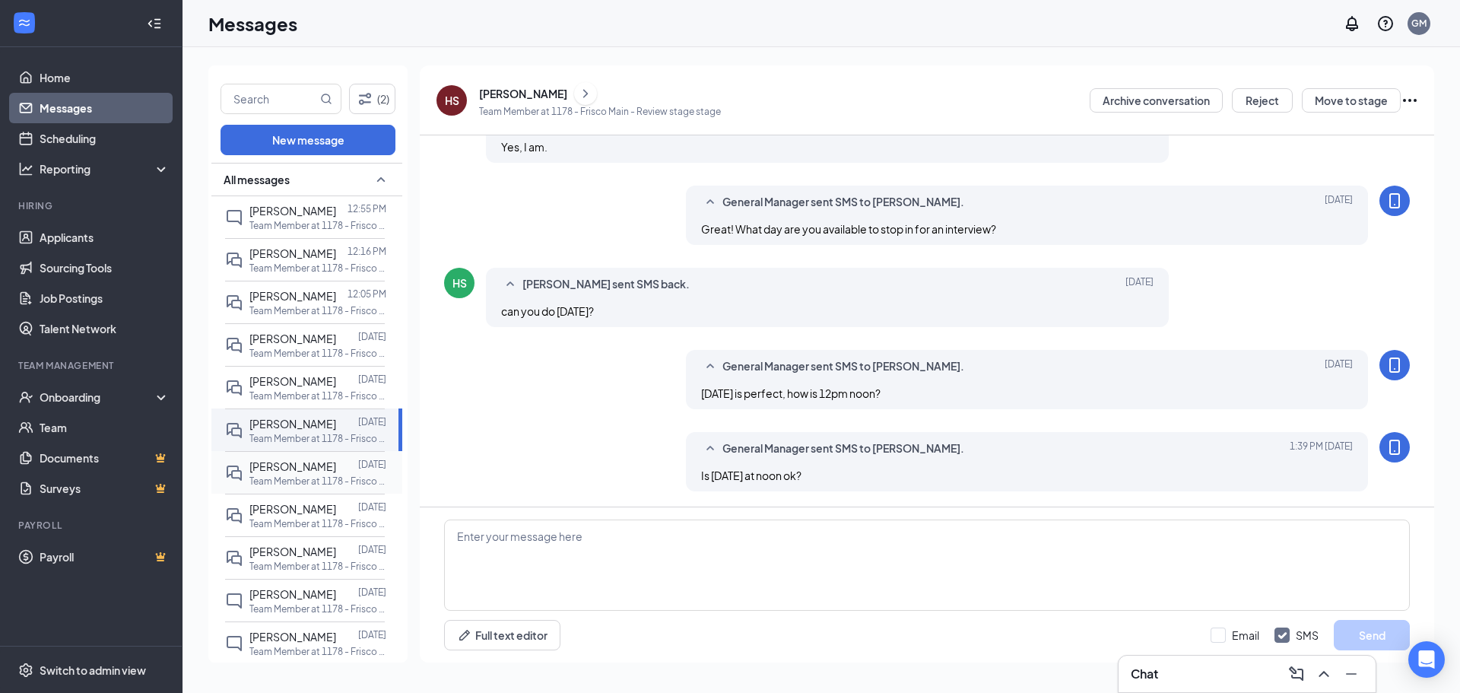
click at [289, 484] on p "Team Member at 1178 - Frisco Main" at bounding box center [317, 480] width 137 height 13
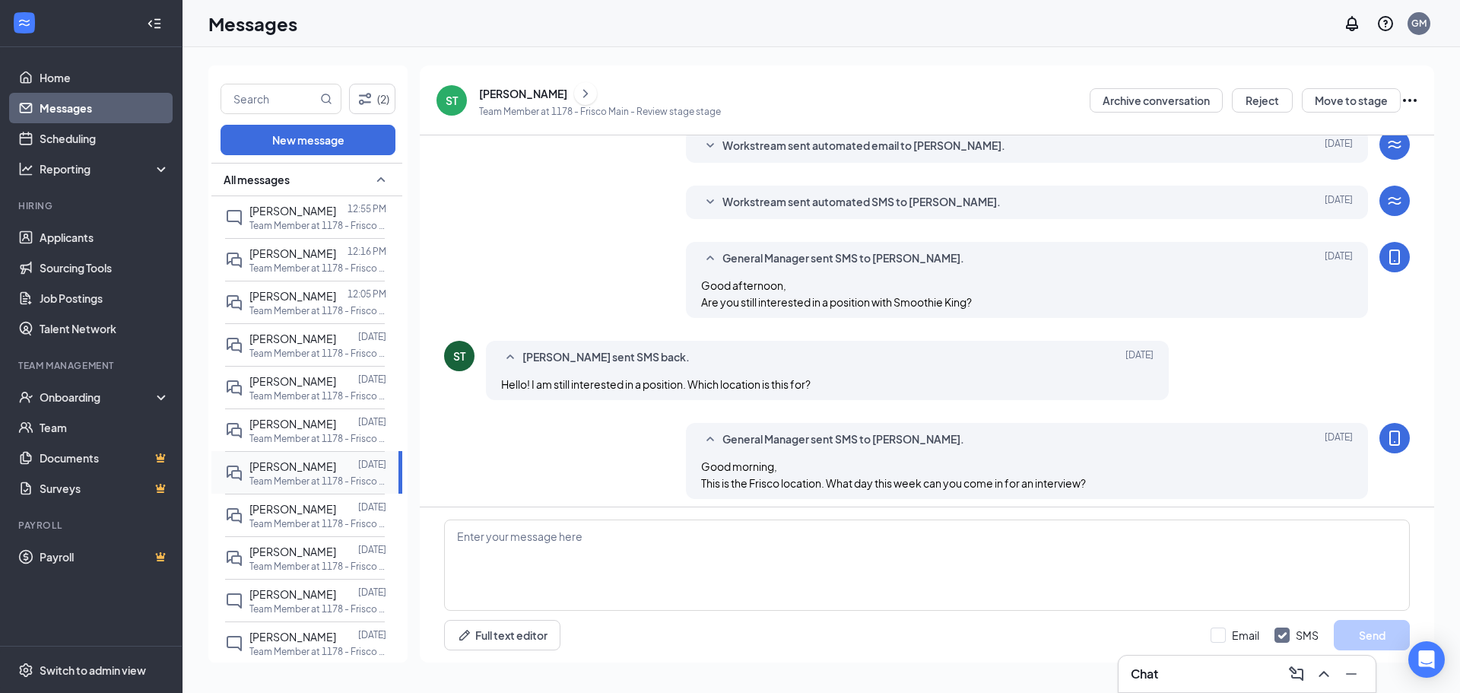
scroll to position [122, 0]
